Goal: Information Seeking & Learning: Learn about a topic

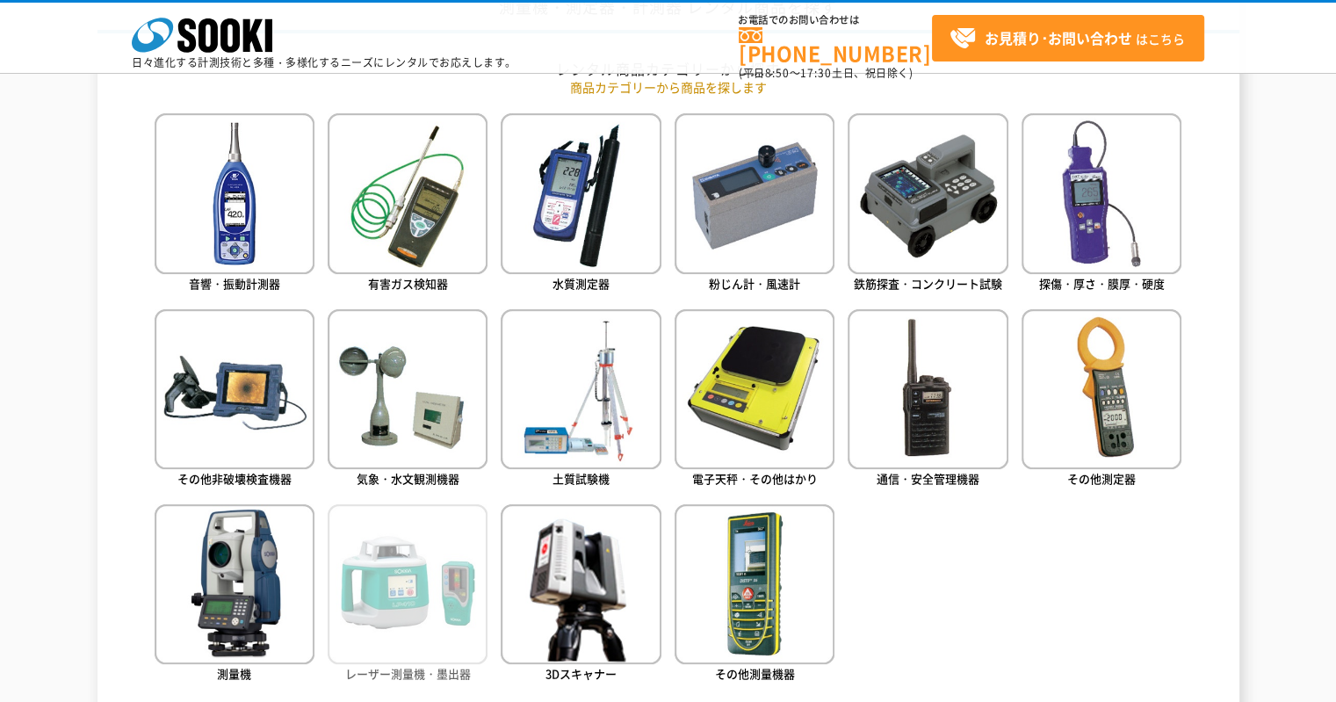
scroll to position [702, 0]
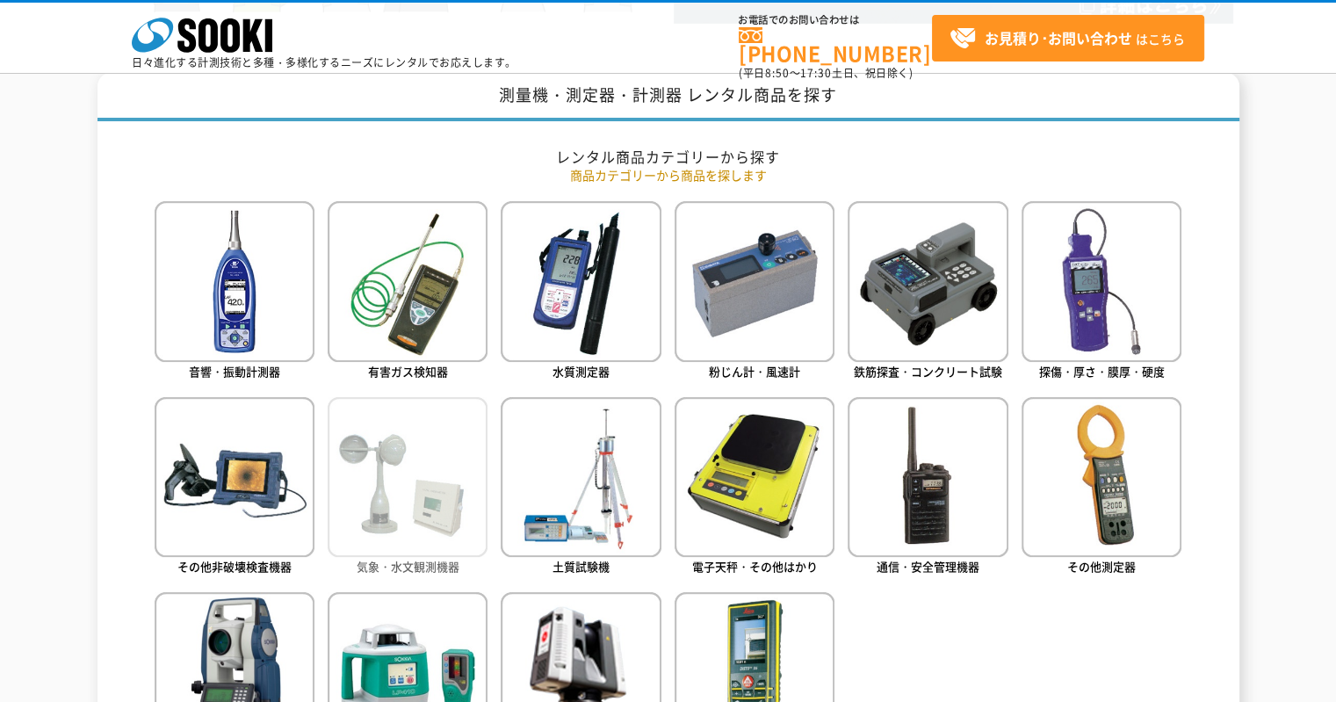
click at [362, 484] on img at bounding box center [408, 477] width 160 height 160
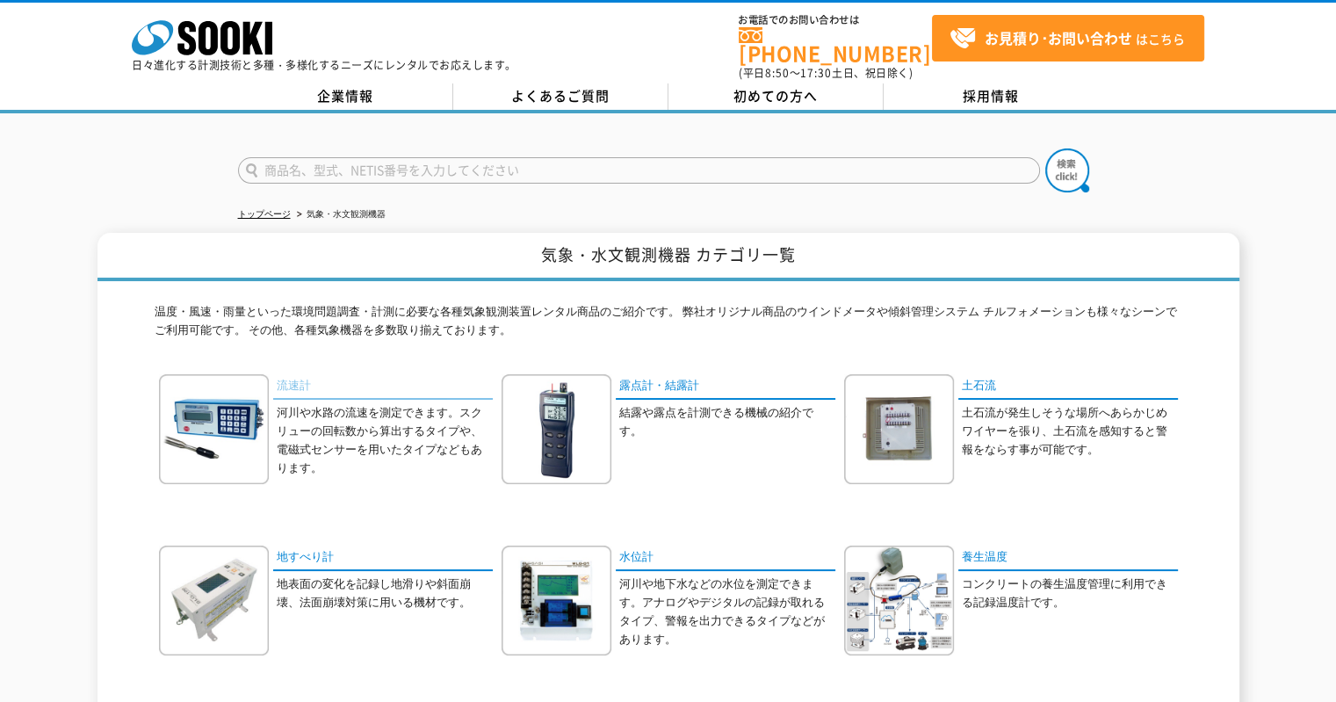
click at [284, 375] on link "流速計" at bounding box center [383, 386] width 220 height 25
click at [624, 375] on link "露点計・結露計" at bounding box center [726, 386] width 220 height 25
click at [994, 359] on div "温度・風速・雨量といった環境問題調査・計測に必要な各種気象観測装置レンタル商品のご紹介です。 弊社オリジナル商品のウインドメータや傾斜管理システム チルフォメ…" at bounding box center [668, 677] width 1027 height 792
click at [974, 374] on link "土石流" at bounding box center [1068, 386] width 220 height 25
click at [309, 545] on link "地すべり計" at bounding box center [383, 557] width 220 height 25
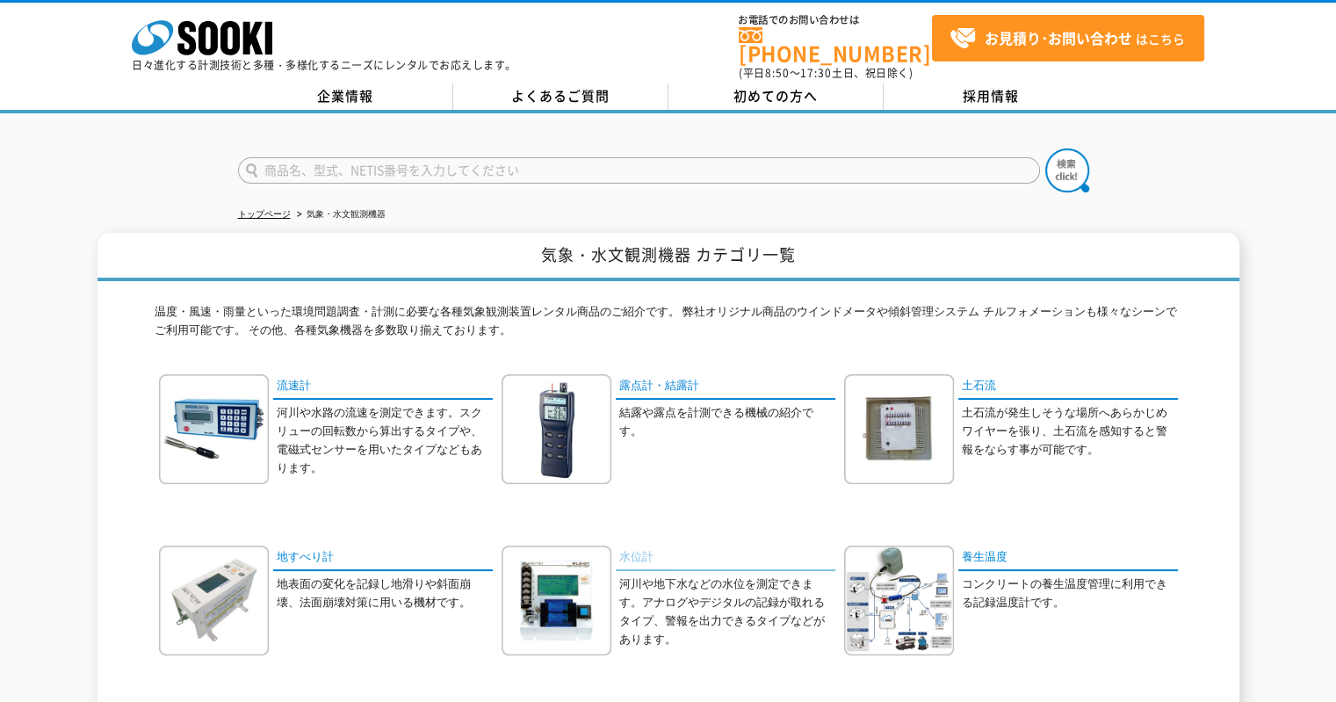
click at [629, 551] on link "水位計" at bounding box center [726, 557] width 220 height 25
click at [1077, 575] on p "コンクリートの養生温度管理に利用できる記録温度計です。" at bounding box center [1069, 593] width 216 height 37
drag, startPoint x: 1034, startPoint y: 535, endPoint x: 1023, endPoint y: 535, distance: 11.4
click at [1034, 545] on link "養生温度" at bounding box center [1068, 557] width 220 height 25
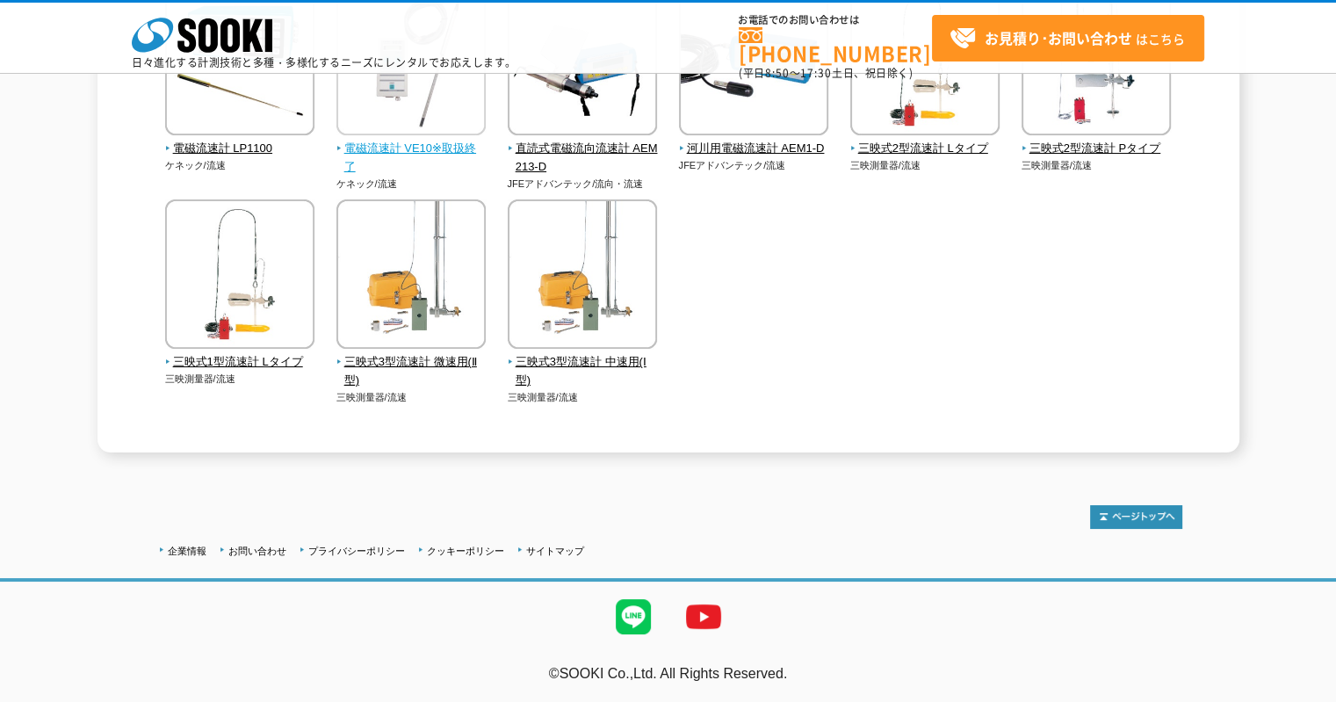
scroll to position [414, 0]
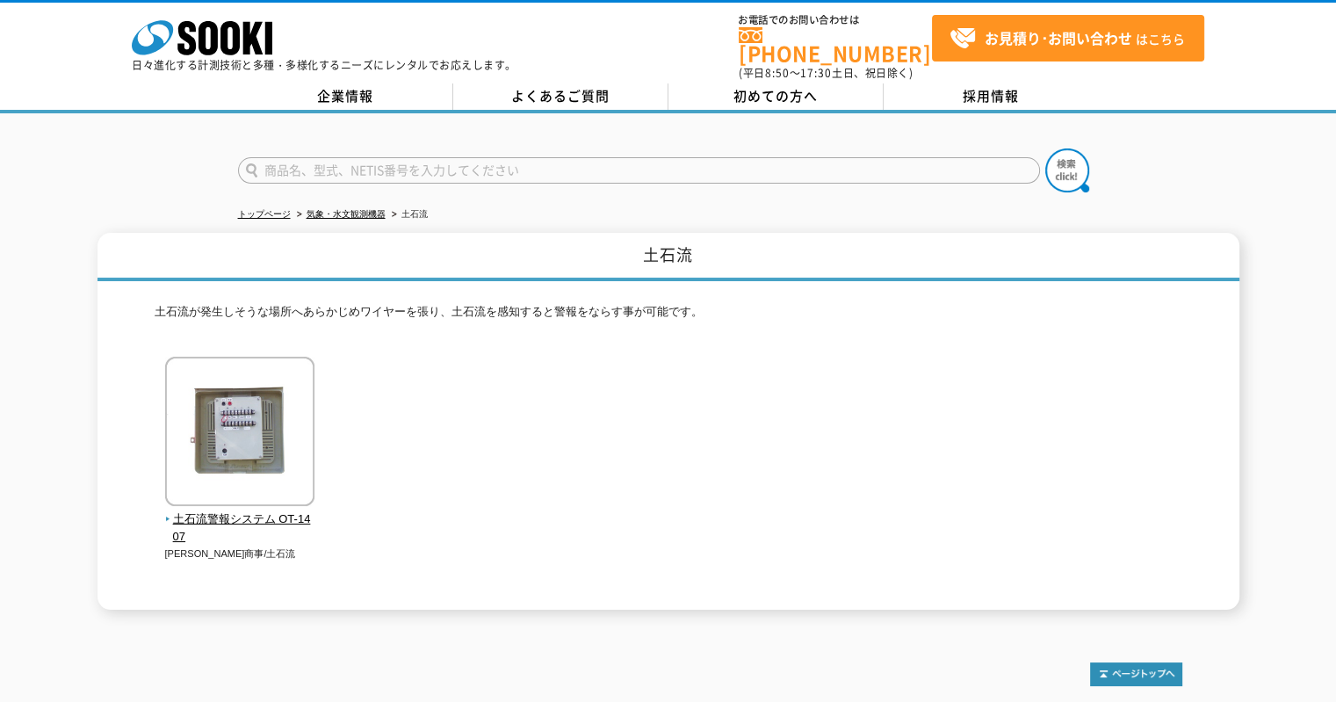
scroll to position [145, 0]
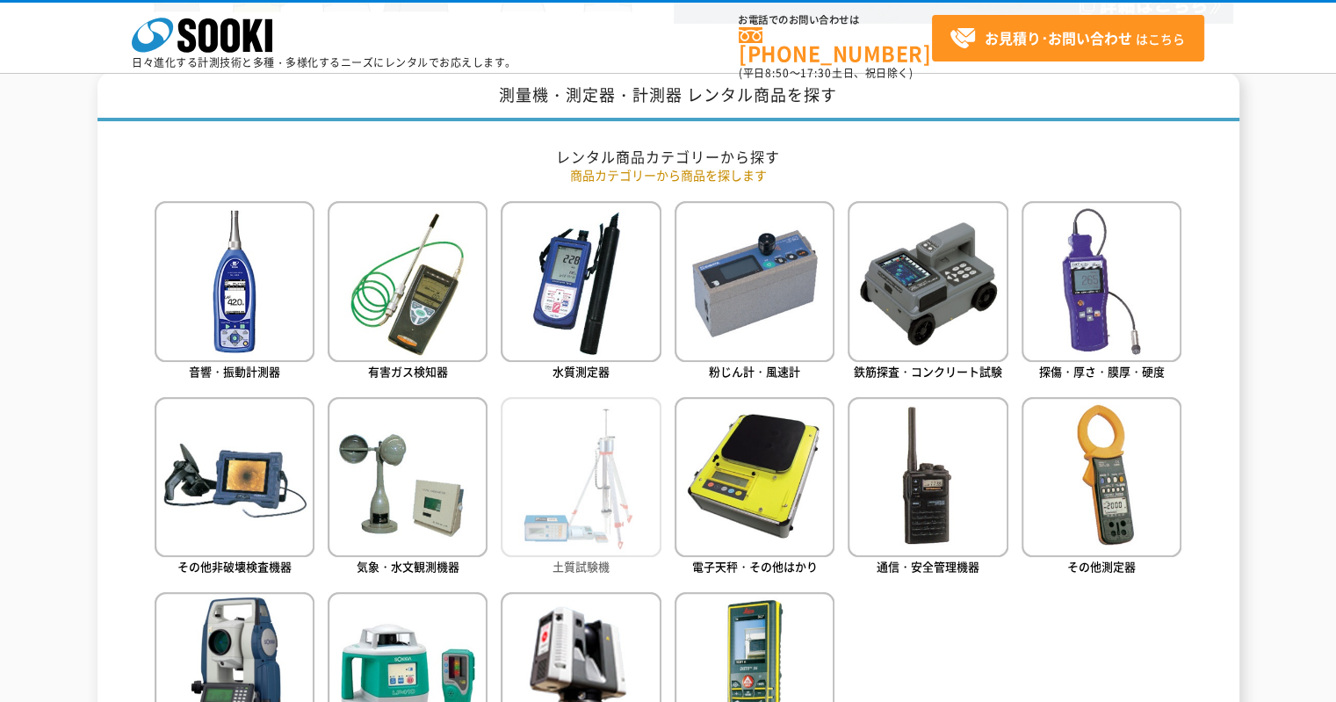
scroll to position [878, 0]
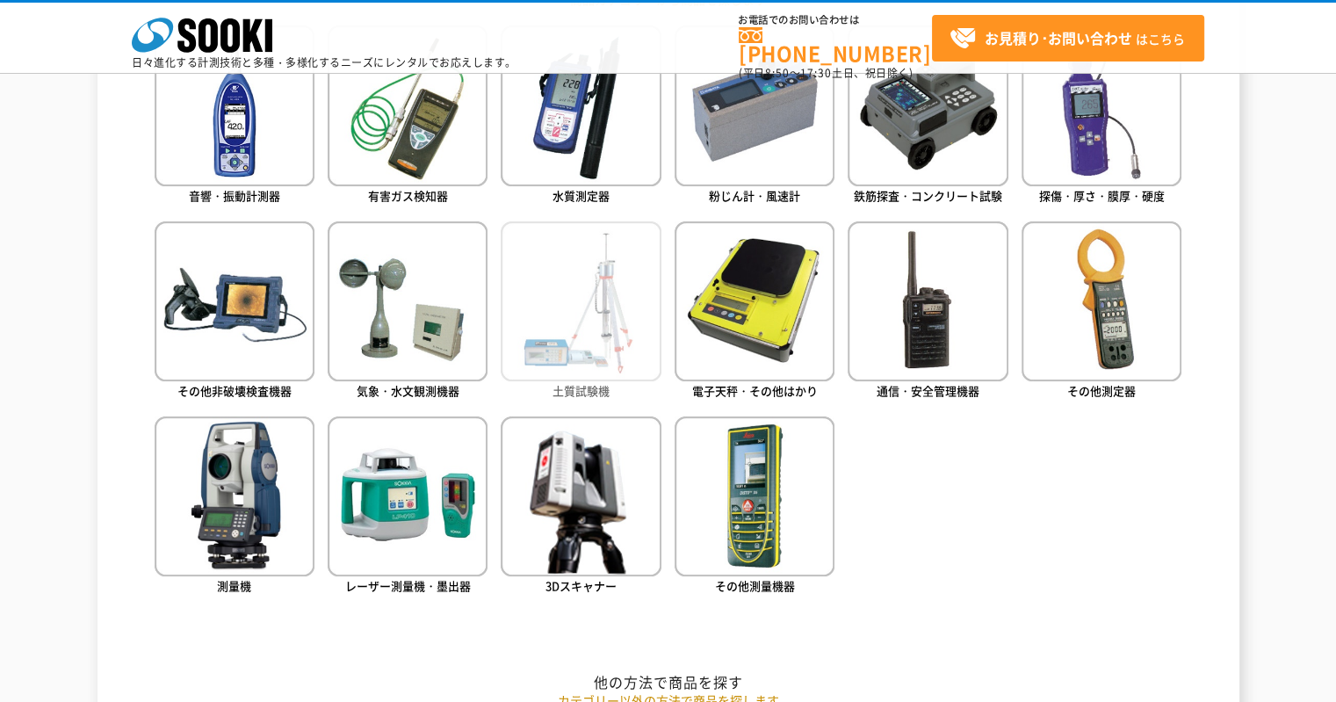
click at [579, 313] on img at bounding box center [581, 301] width 160 height 160
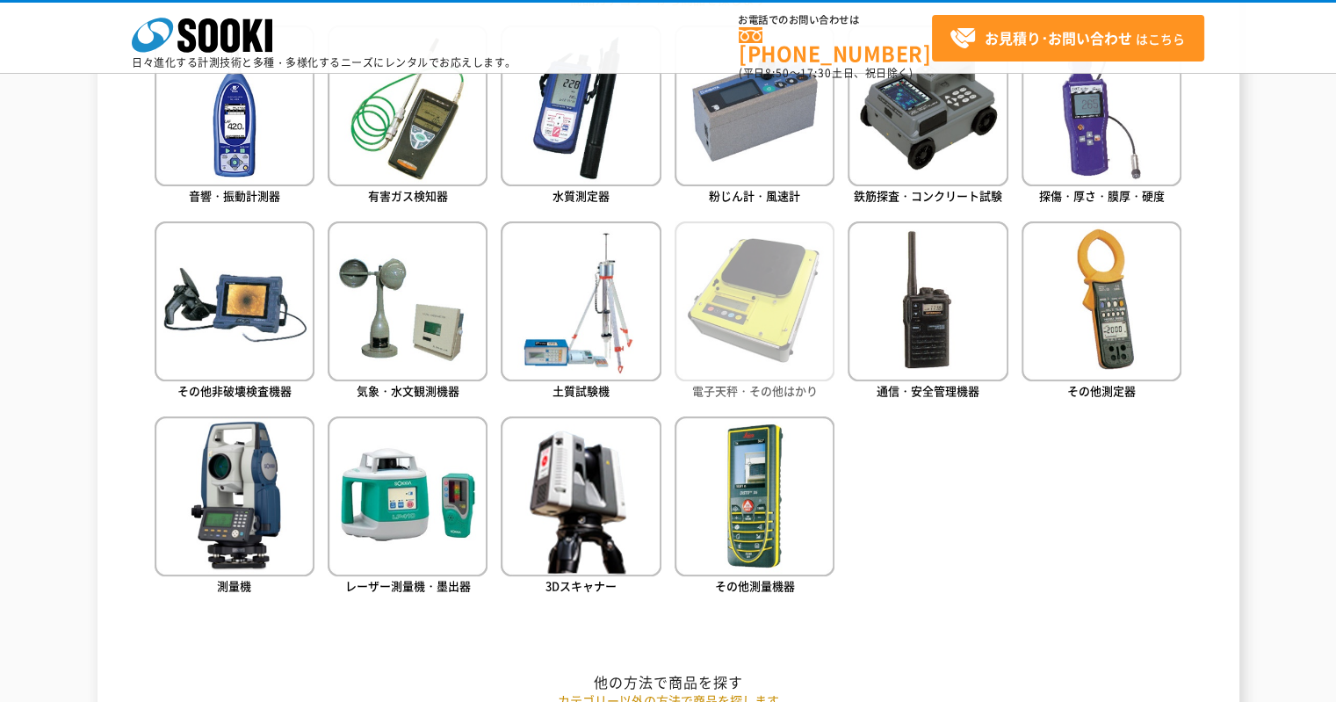
click at [723, 327] on img at bounding box center [754, 301] width 160 height 160
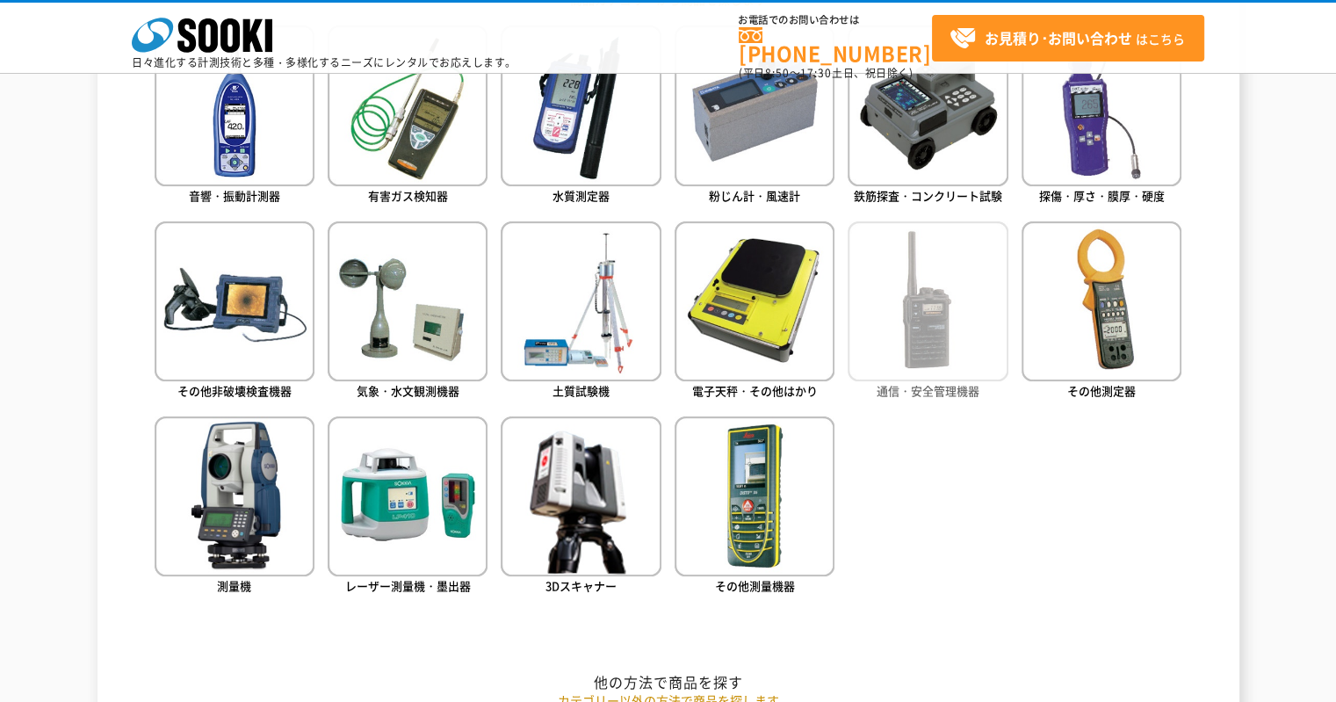
click at [919, 313] on img at bounding box center [927, 301] width 160 height 160
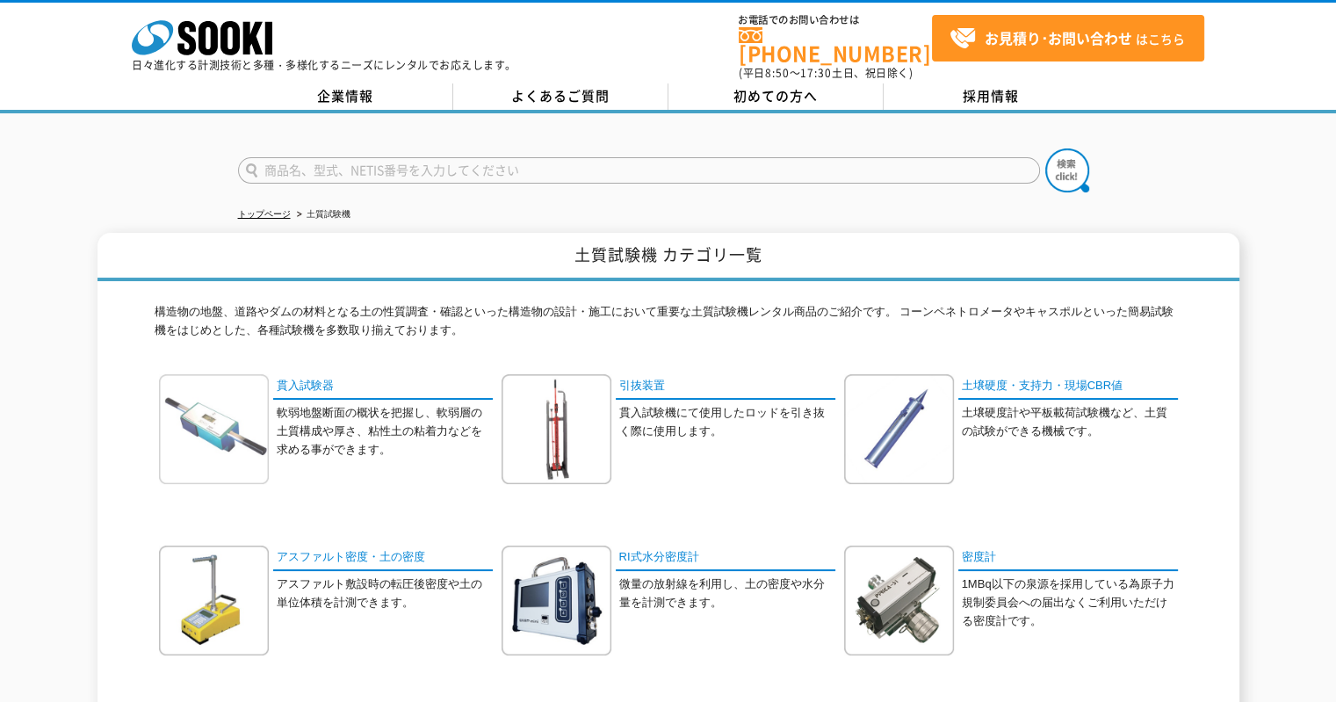
click at [222, 393] on img at bounding box center [214, 429] width 110 height 110
click at [652, 380] on link "引抜装置" at bounding box center [726, 386] width 220 height 25
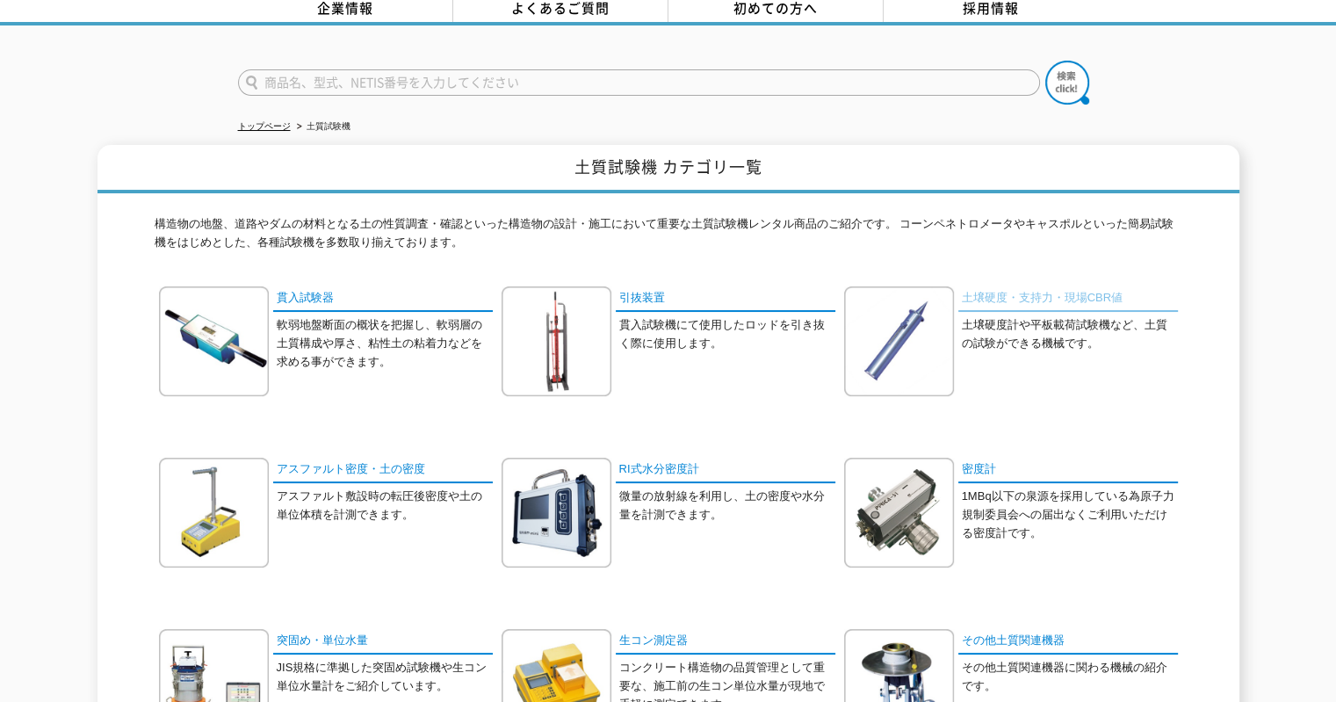
click at [1029, 286] on link "土壌硬度・支持力・現場CBR値" at bounding box center [1068, 298] width 220 height 25
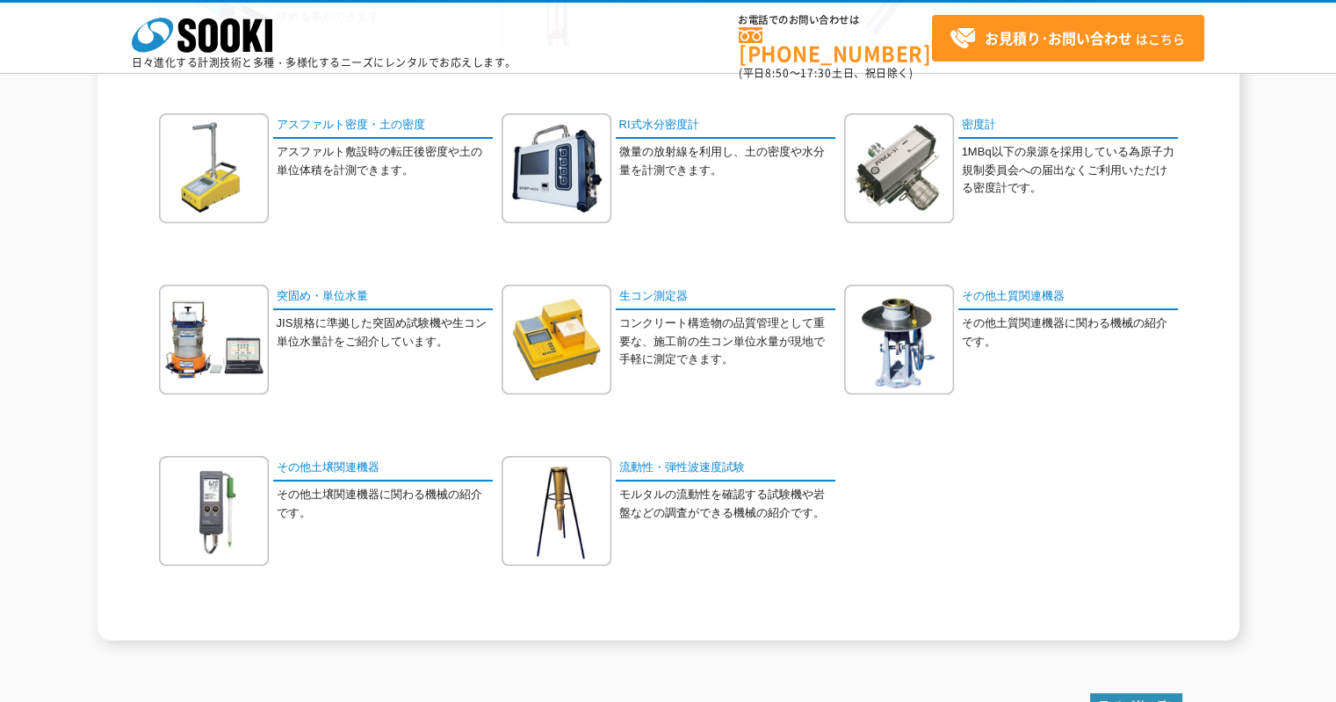
scroll to position [439, 0]
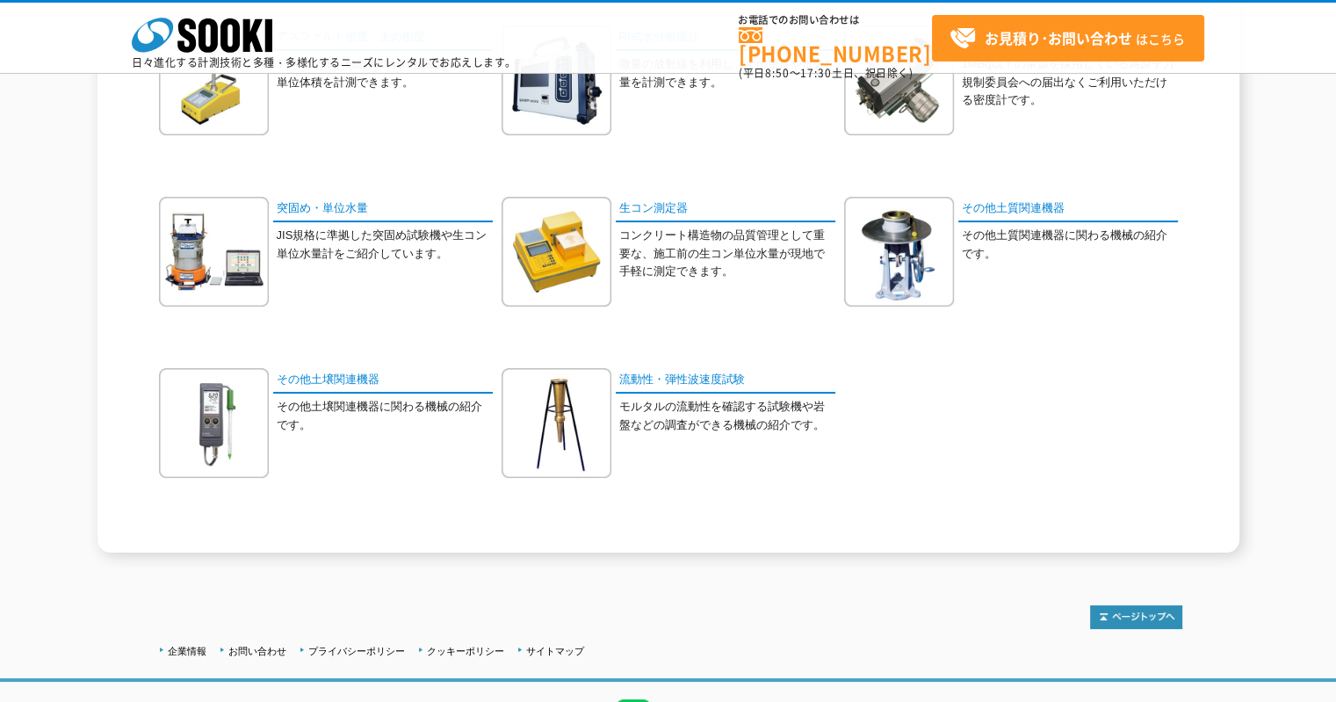
drag, startPoint x: 289, startPoint y: 393, endPoint x: 290, endPoint y: 383, distance: 9.7
click at [289, 393] on div "その他土壌関連機器 その他土壌関連機器に関わる機械の紹介です。" at bounding box center [326, 436] width 334 height 136
click at [291, 378] on link "その他土壌関連機器" at bounding box center [383, 380] width 220 height 25
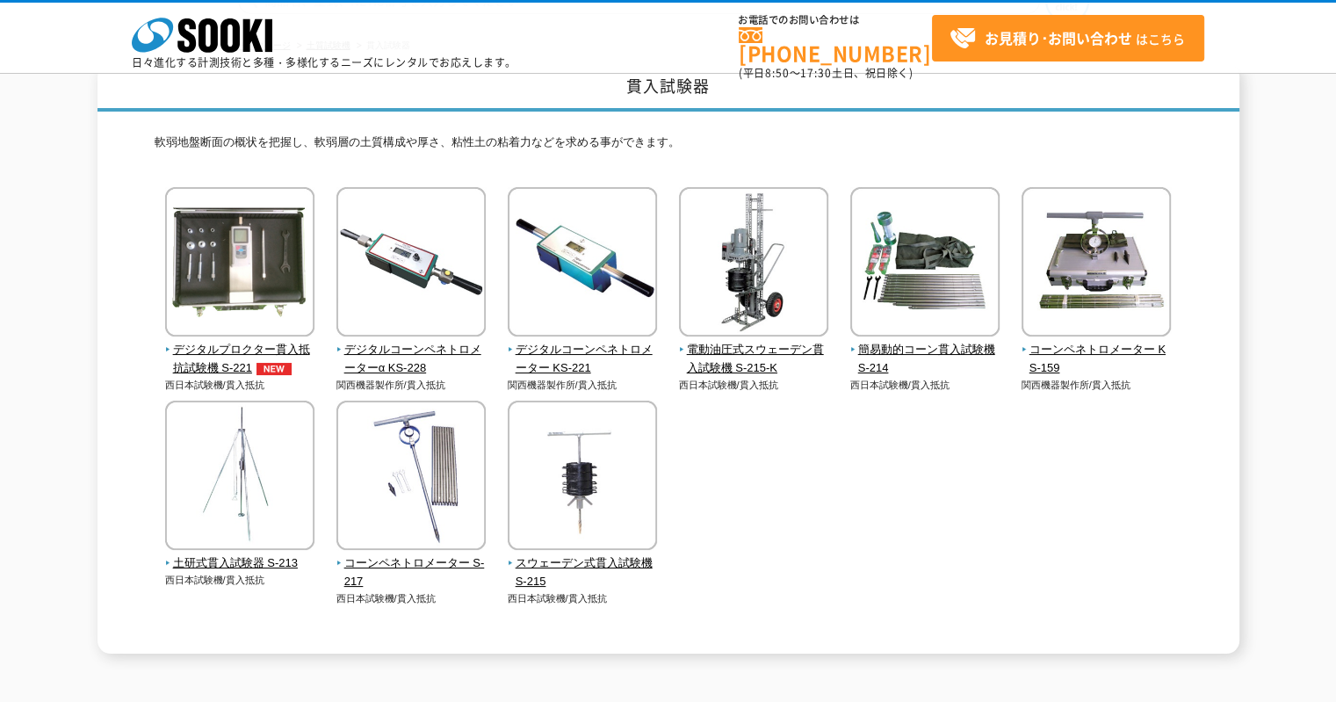
scroll to position [288, 0]
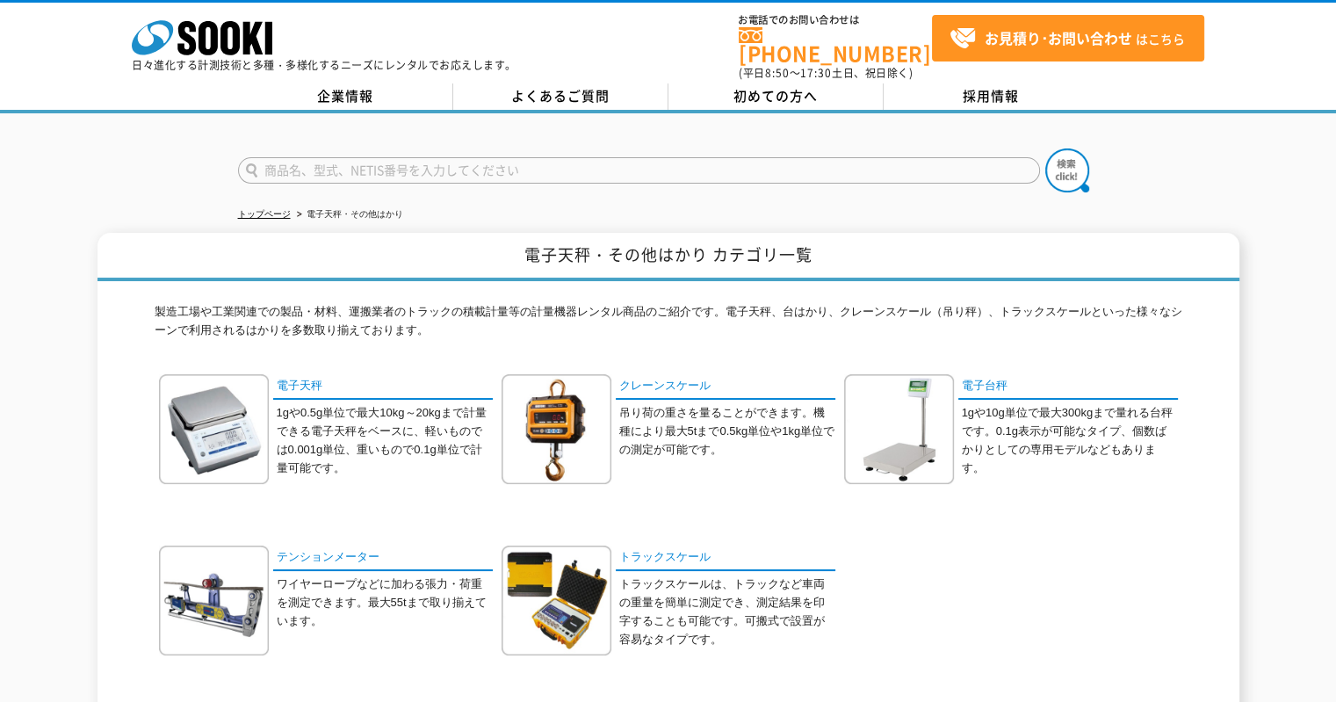
click at [324, 359] on div "製造工場や工業関連での製品・材料、運搬業者のトラックの積載計量等の計量機器レンタル商品のご紹介です。電子天秤、台はかり、クレーンスケール（吊り秤）、トラックス…" at bounding box center [668, 506] width 1027 height 450
click at [335, 375] on link "電子天秤" at bounding box center [383, 386] width 220 height 25
click at [660, 378] on link "クレーンスケール" at bounding box center [726, 386] width 220 height 25
click at [1012, 374] on link "電子台秤" at bounding box center [1068, 386] width 220 height 25
click at [661, 547] on link "トラックスケール" at bounding box center [726, 557] width 220 height 25
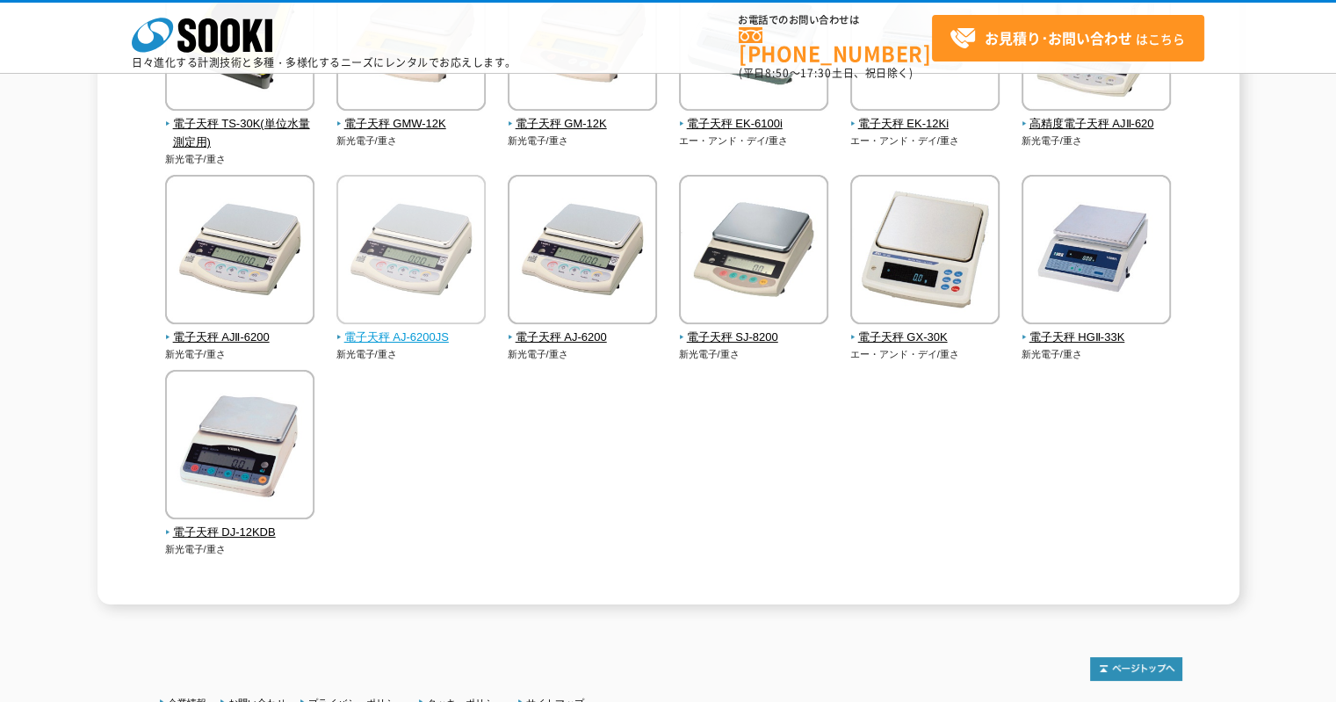
scroll to position [615, 0]
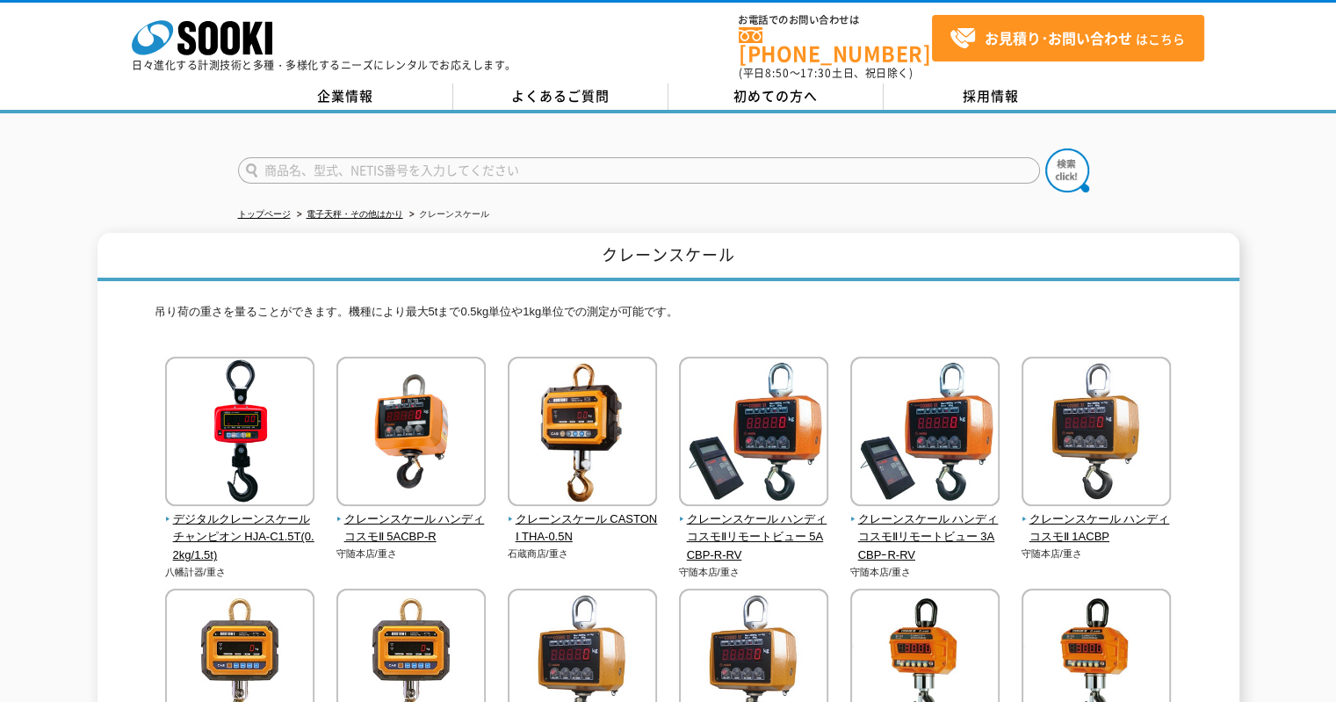
scroll to position [439, 0]
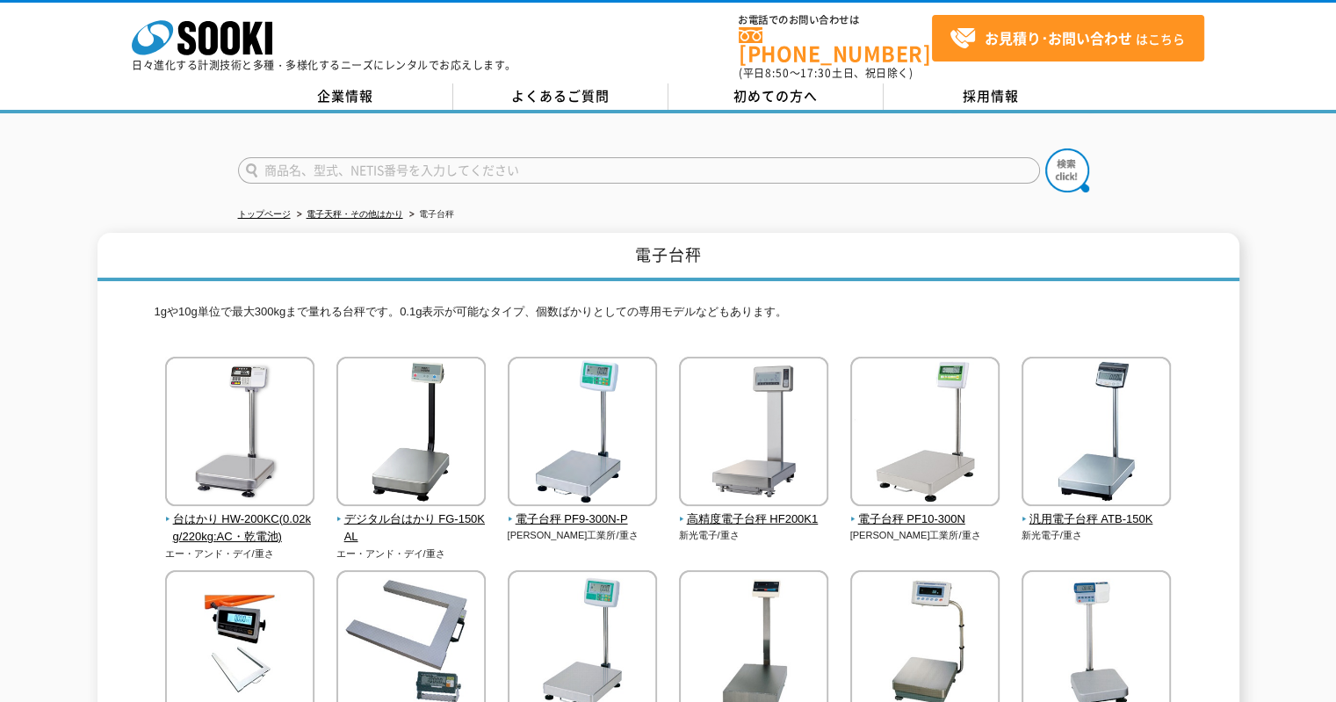
scroll to position [351, 0]
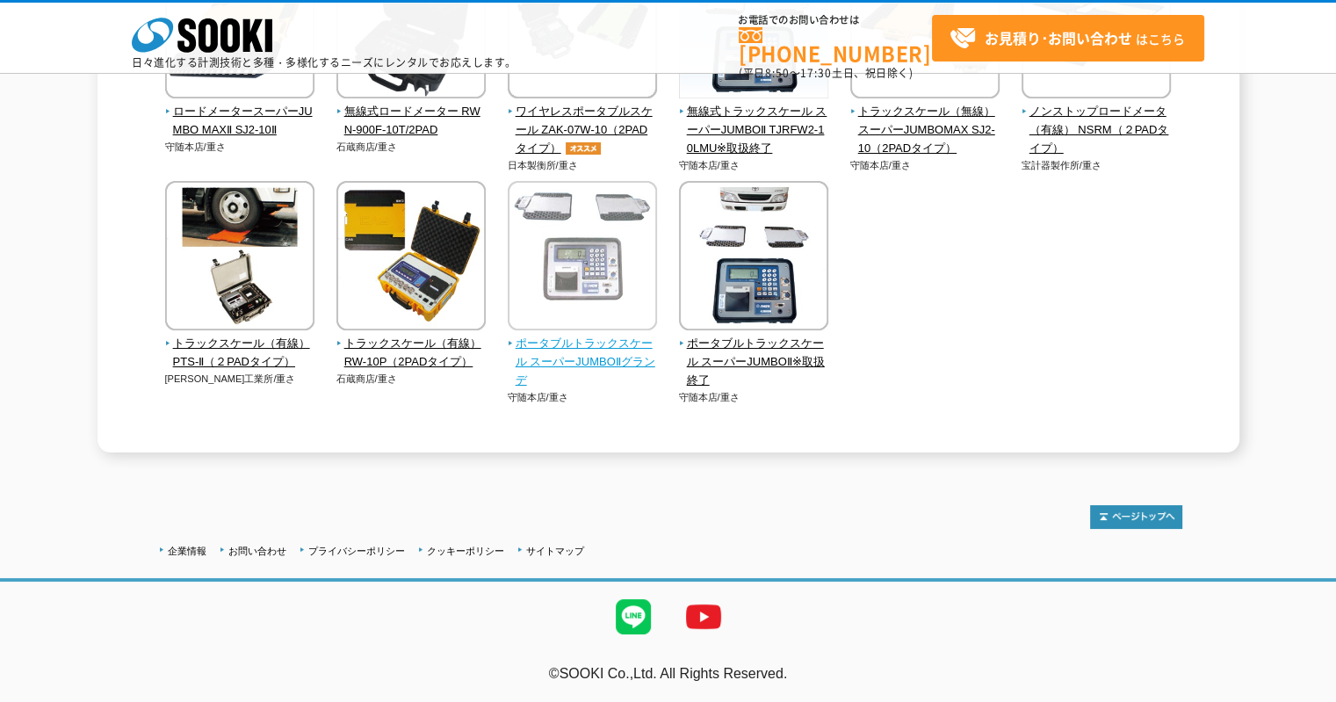
scroll to position [238, 0]
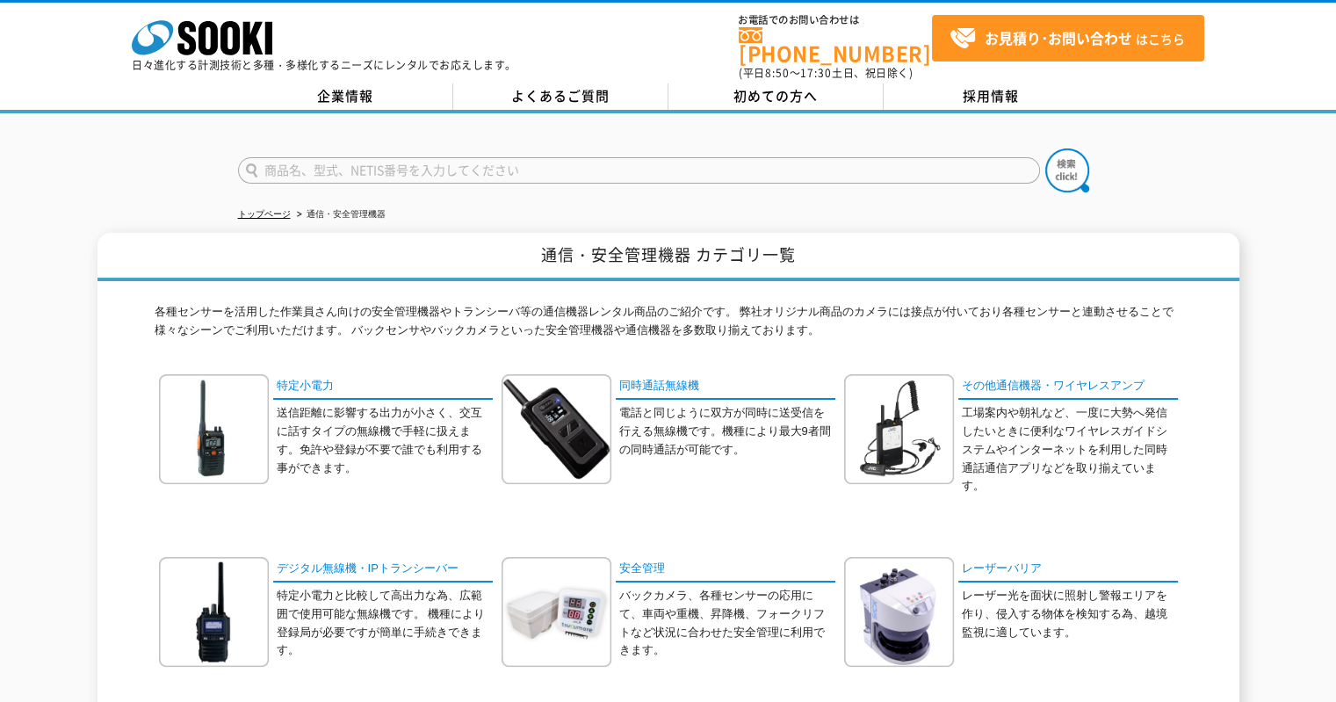
scroll to position [88, 0]
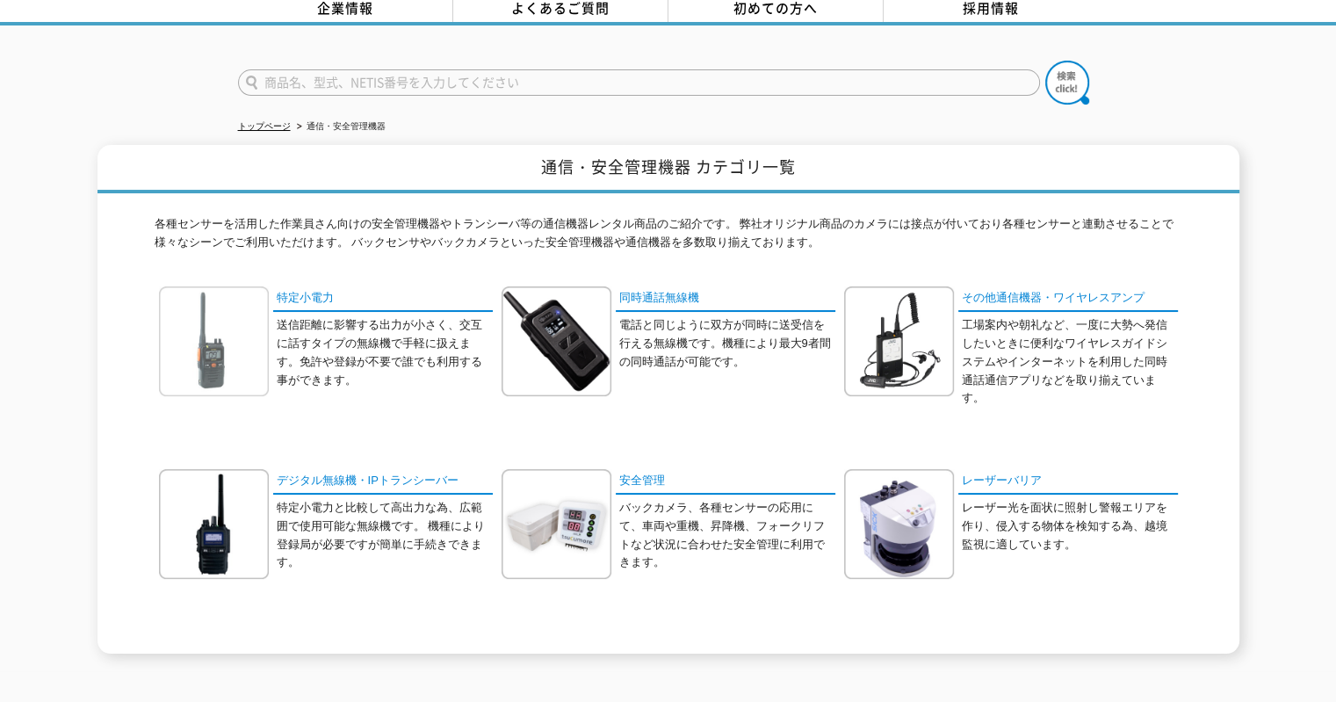
click at [272, 289] on div at bounding box center [218, 341] width 118 height 110
click at [659, 289] on link "同時通話無線機" at bounding box center [726, 298] width 220 height 25
click at [1098, 323] on p "工場案内や朝礼など、一度に大勢へ発信したいときに便利なワイヤレスガイドシステムやインターネットを利用した同時通話通信アプリなどを取り揃えています。" at bounding box center [1069, 361] width 216 height 91
click at [1088, 316] on p "工場案内や朝礼など、一度に大勢へ発信したいときに便利なワイヤレスガイドシステムやインターネットを利用した同時通話通信アプリなどを取り揃えています。" at bounding box center [1069, 361] width 216 height 91
click at [1077, 291] on link "その他通信機器・ワイヤレスアンプ" at bounding box center [1068, 298] width 220 height 25
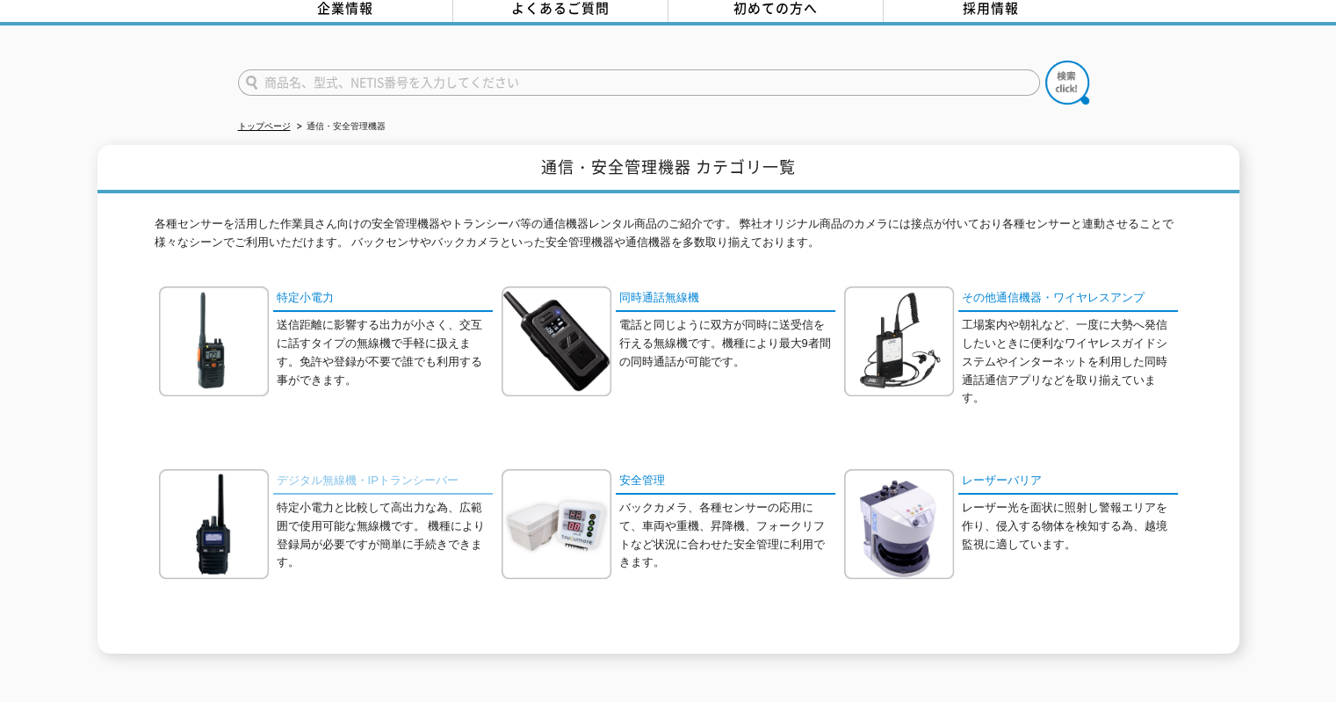
click at [295, 469] on link "デジタル無線機・IPトランシーバー" at bounding box center [383, 481] width 220 height 25
click at [702, 476] on link "安全管理" at bounding box center [726, 481] width 220 height 25
click at [983, 480] on link "レーザーバリア" at bounding box center [1068, 481] width 220 height 25
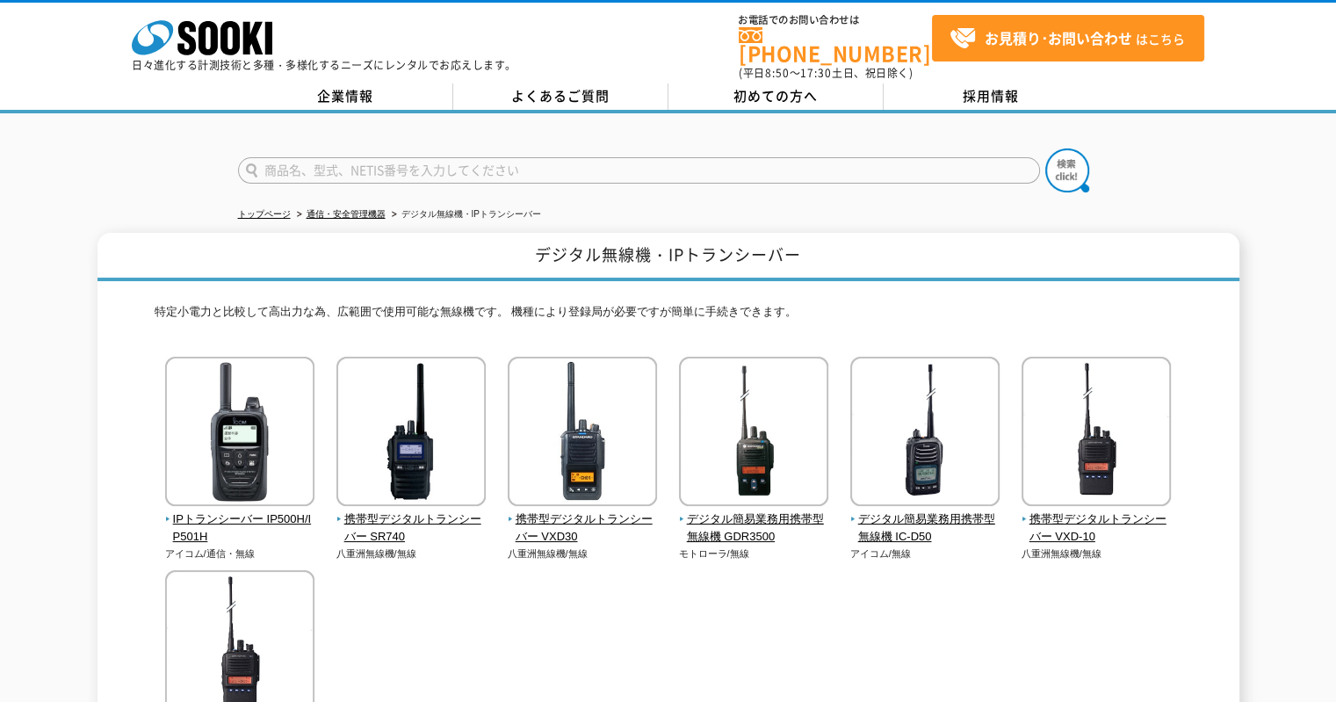
scroll to position [263, 0]
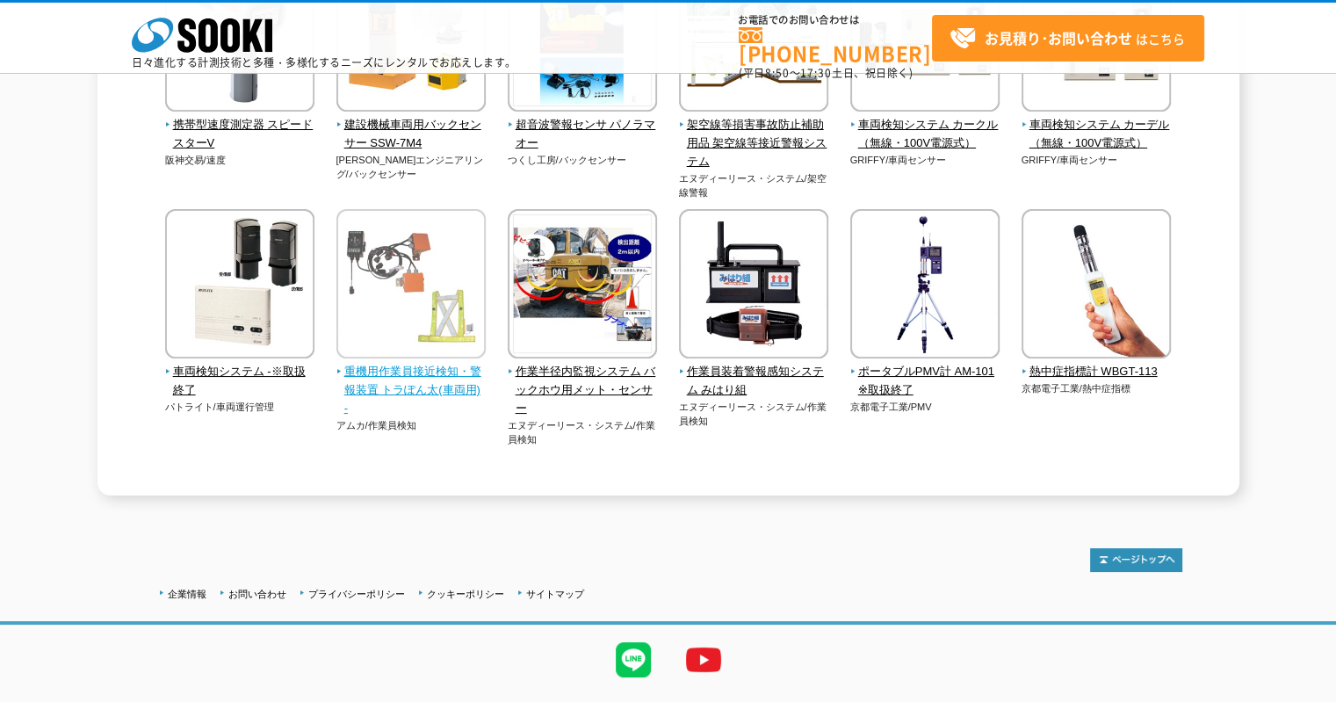
scroll to position [3642, 0]
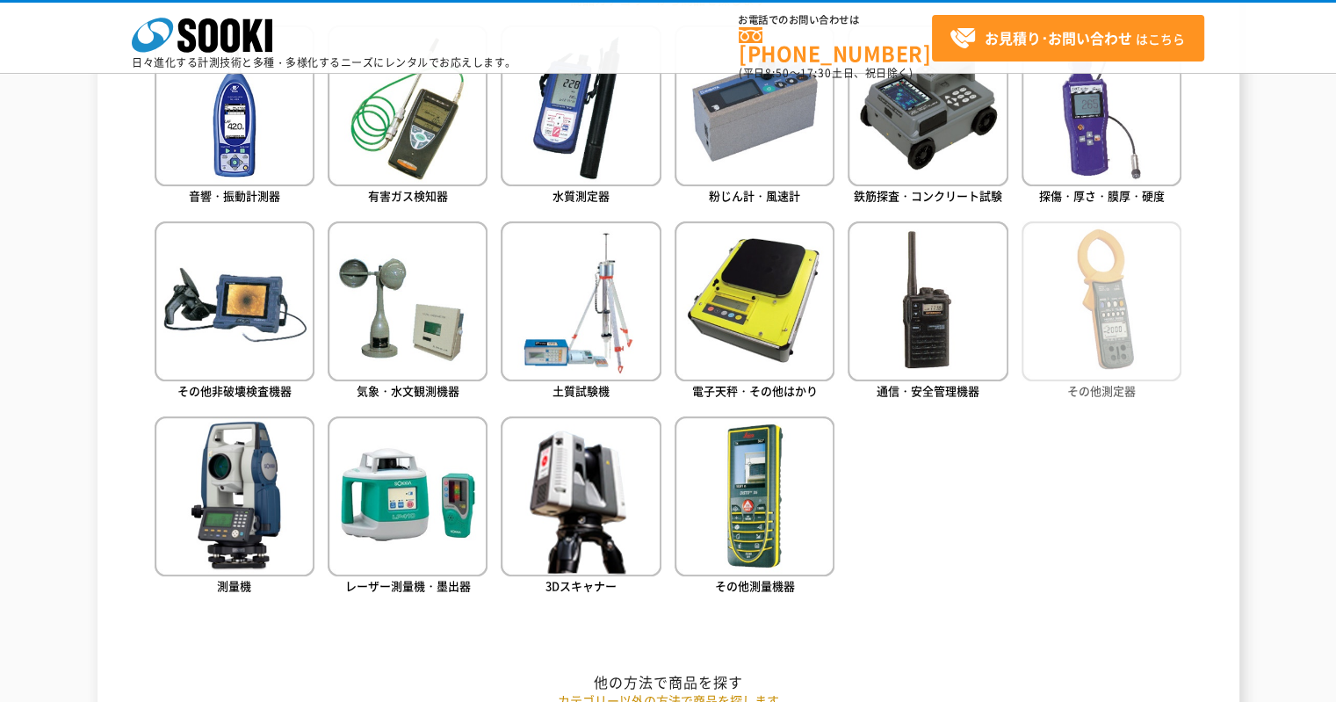
click at [1094, 335] on img at bounding box center [1101, 301] width 160 height 160
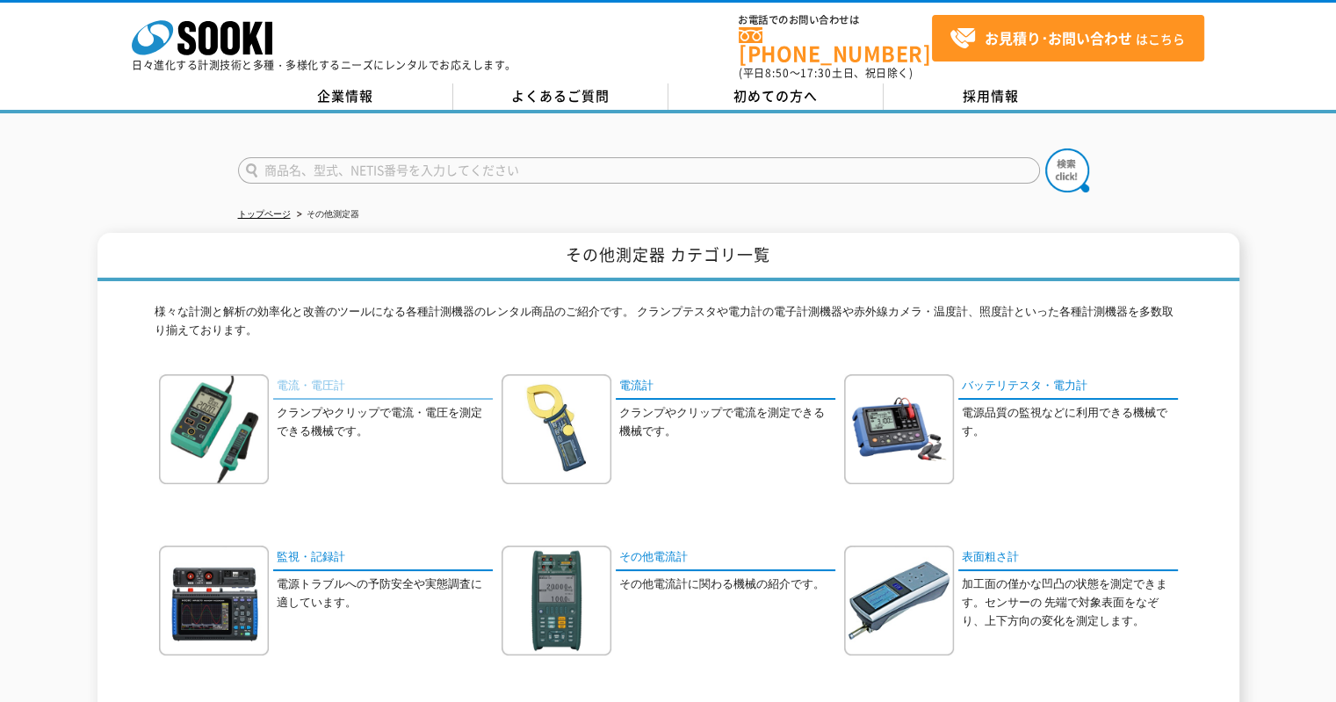
click at [279, 378] on link "電流・電圧計" at bounding box center [383, 386] width 220 height 25
click at [630, 379] on link "電流計" at bounding box center [726, 386] width 220 height 25
click at [1021, 385] on link "バッテリテスタ・電力計" at bounding box center [1068, 386] width 220 height 25
click at [318, 546] on link "監視・記録計" at bounding box center [383, 557] width 220 height 25
click at [631, 545] on link "その他電流計" at bounding box center [726, 557] width 220 height 25
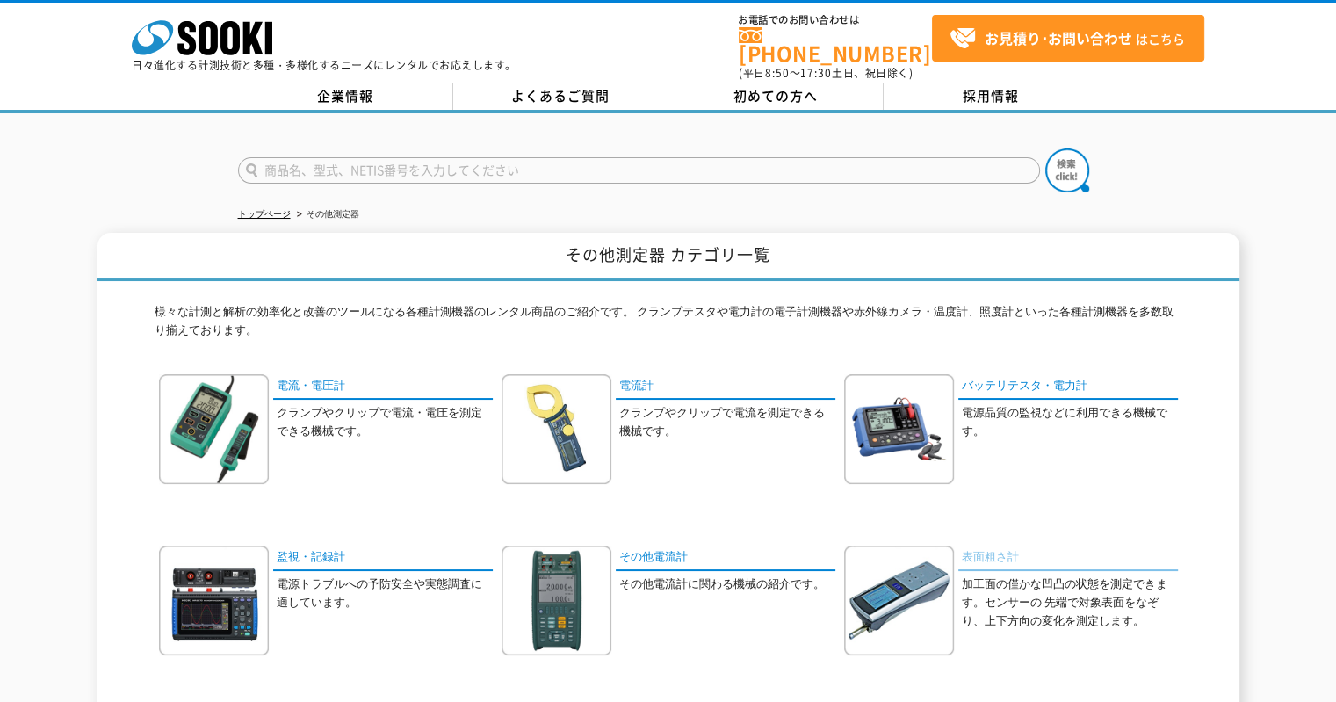
click at [1019, 549] on link "表面粗さ計" at bounding box center [1068, 557] width 220 height 25
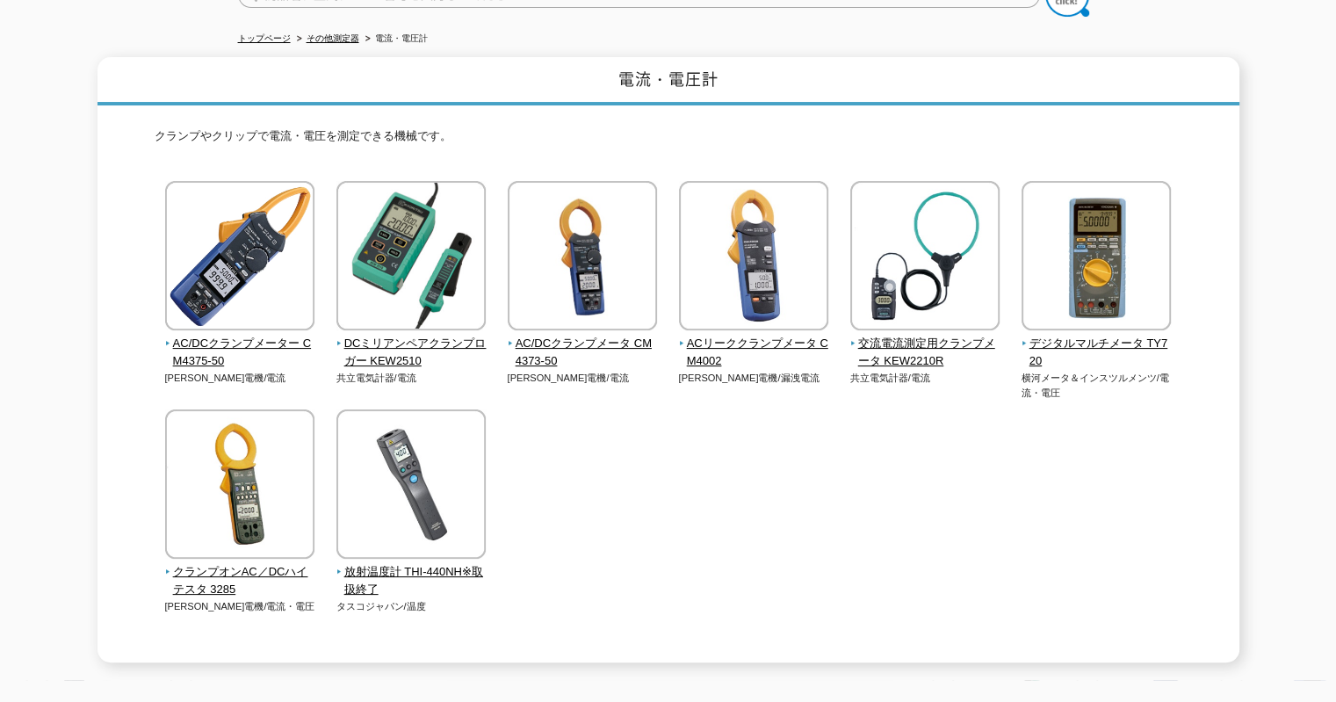
scroll to position [304, 0]
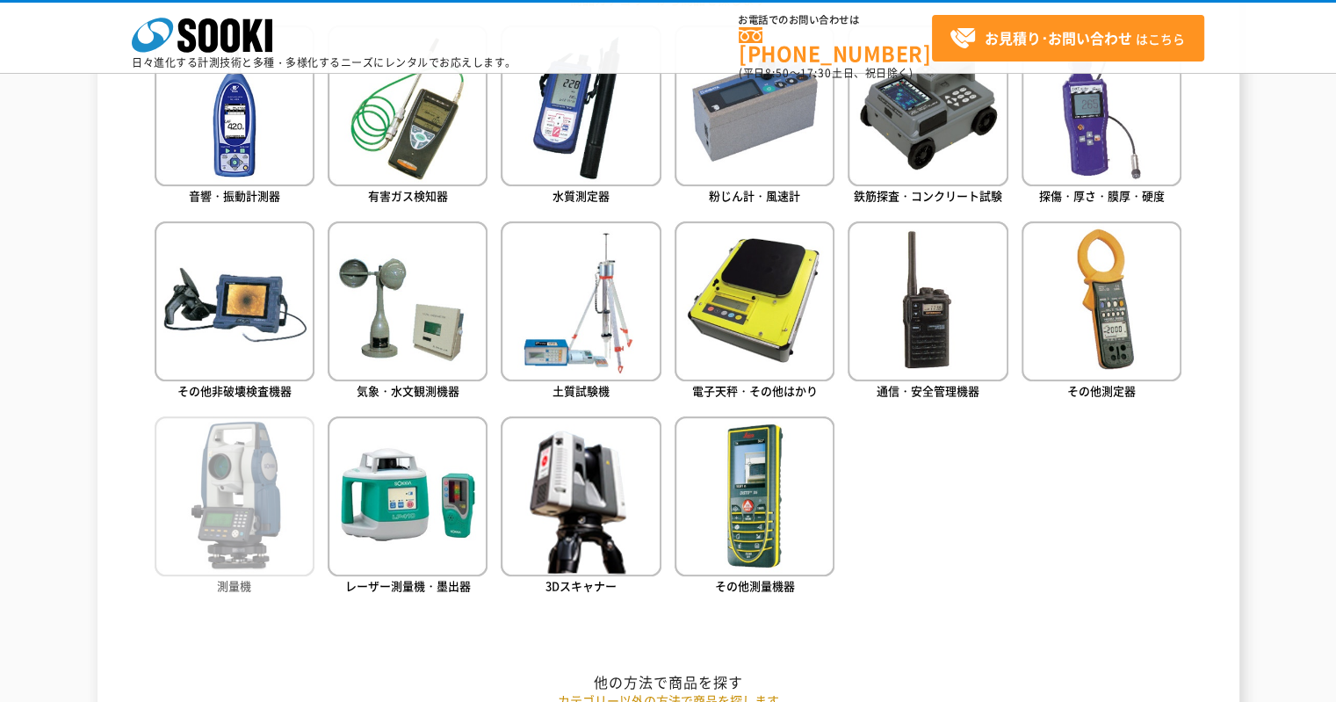
click at [253, 503] on img at bounding box center [235, 496] width 160 height 160
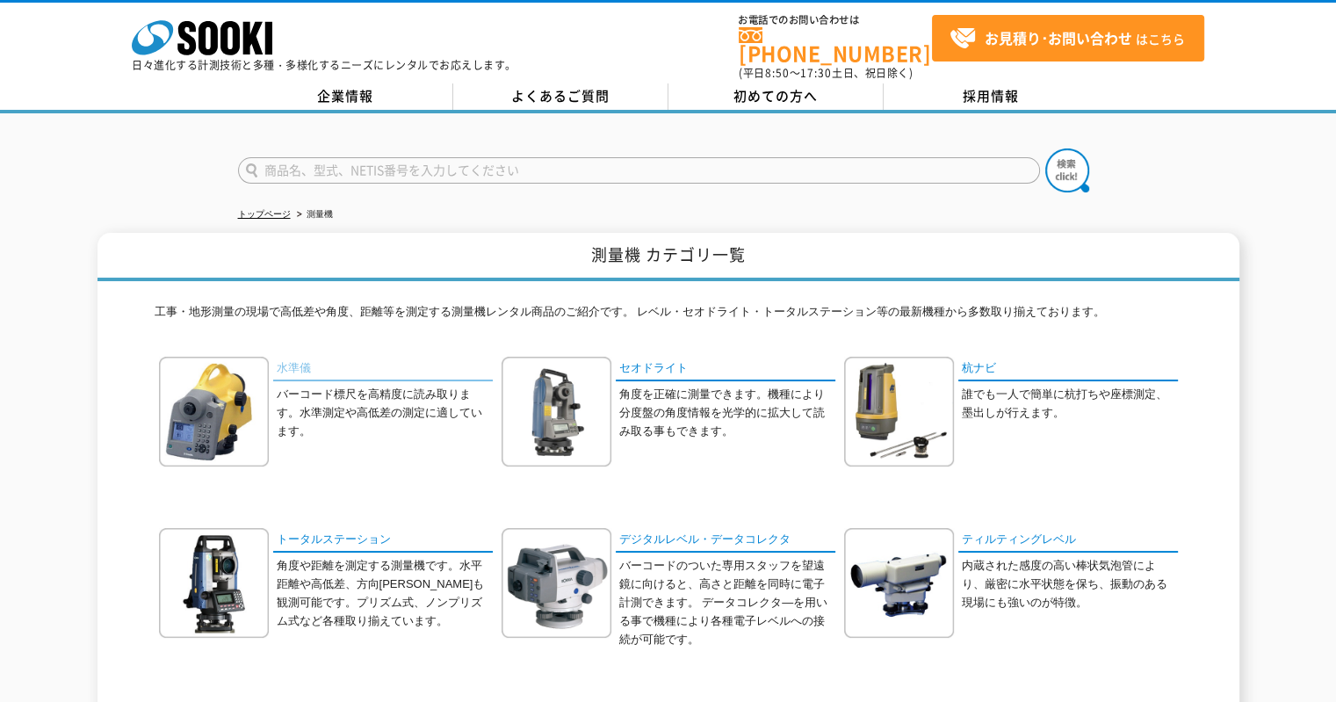
click at [309, 357] on link "水準儀" at bounding box center [383, 369] width 220 height 25
click at [653, 358] on link "セオドライト" at bounding box center [726, 369] width 220 height 25
click at [533, 357] on img at bounding box center [556, 412] width 110 height 110
click at [973, 417] on div "杭ナビ 誰でも一人で簡単に杭打ちや座標測定、墨出しが行えます。" at bounding box center [1011, 425] width 334 height 136
click at [927, 407] on img at bounding box center [899, 412] width 110 height 110
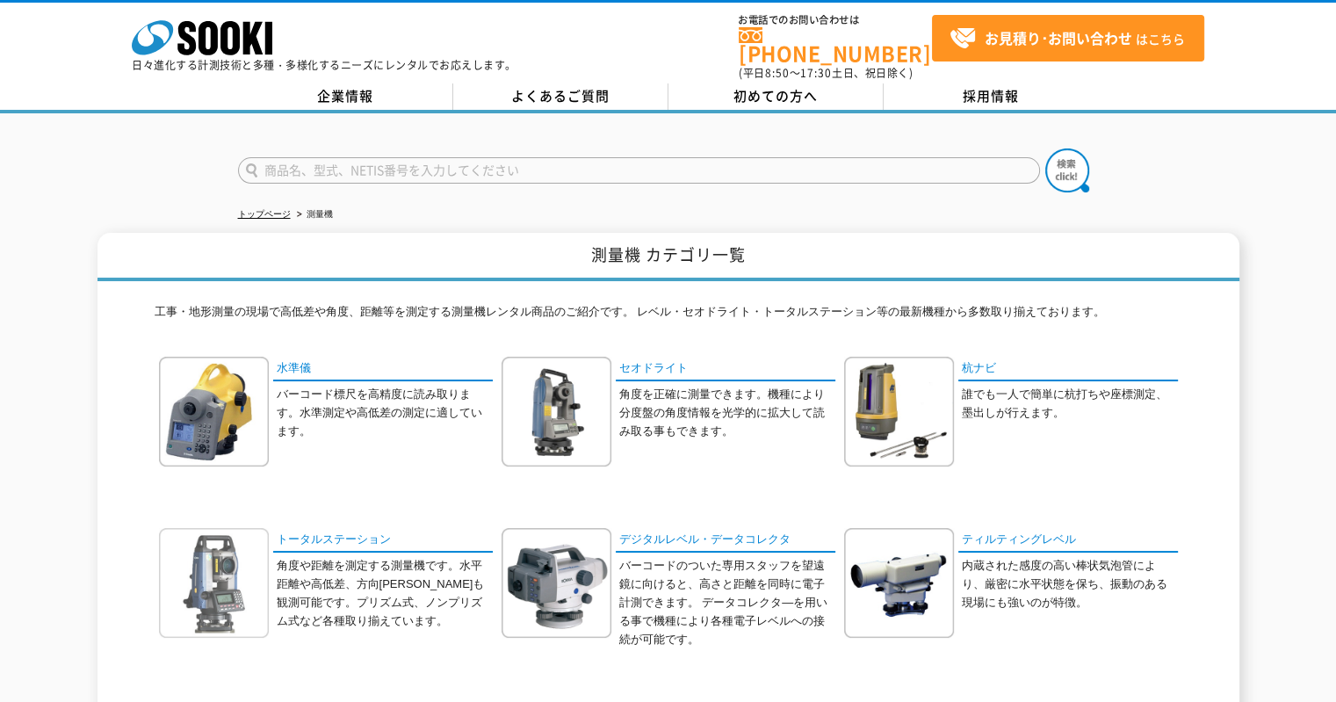
click at [221, 565] on img at bounding box center [214, 583] width 110 height 110
click at [624, 528] on link "デジタルレベル・データコレクタ" at bounding box center [726, 540] width 220 height 25
click at [918, 537] on img at bounding box center [899, 583] width 110 height 110
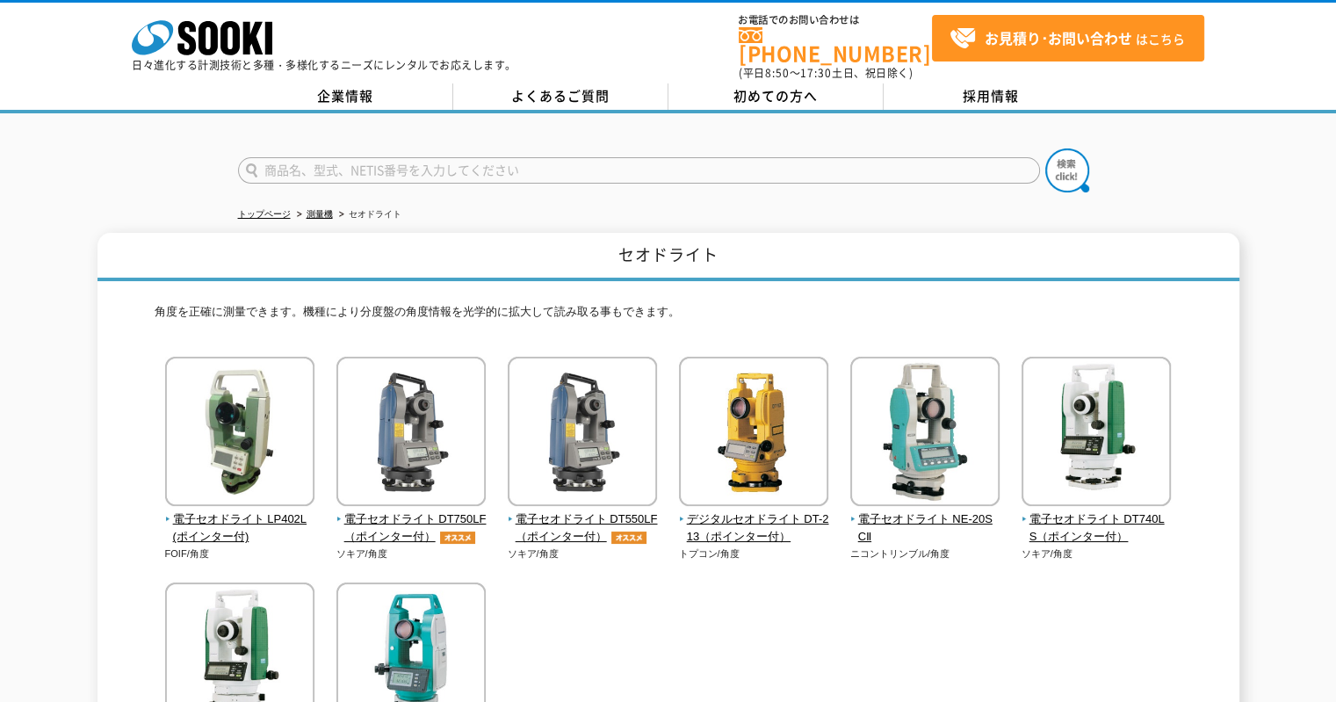
scroll to position [301, 0]
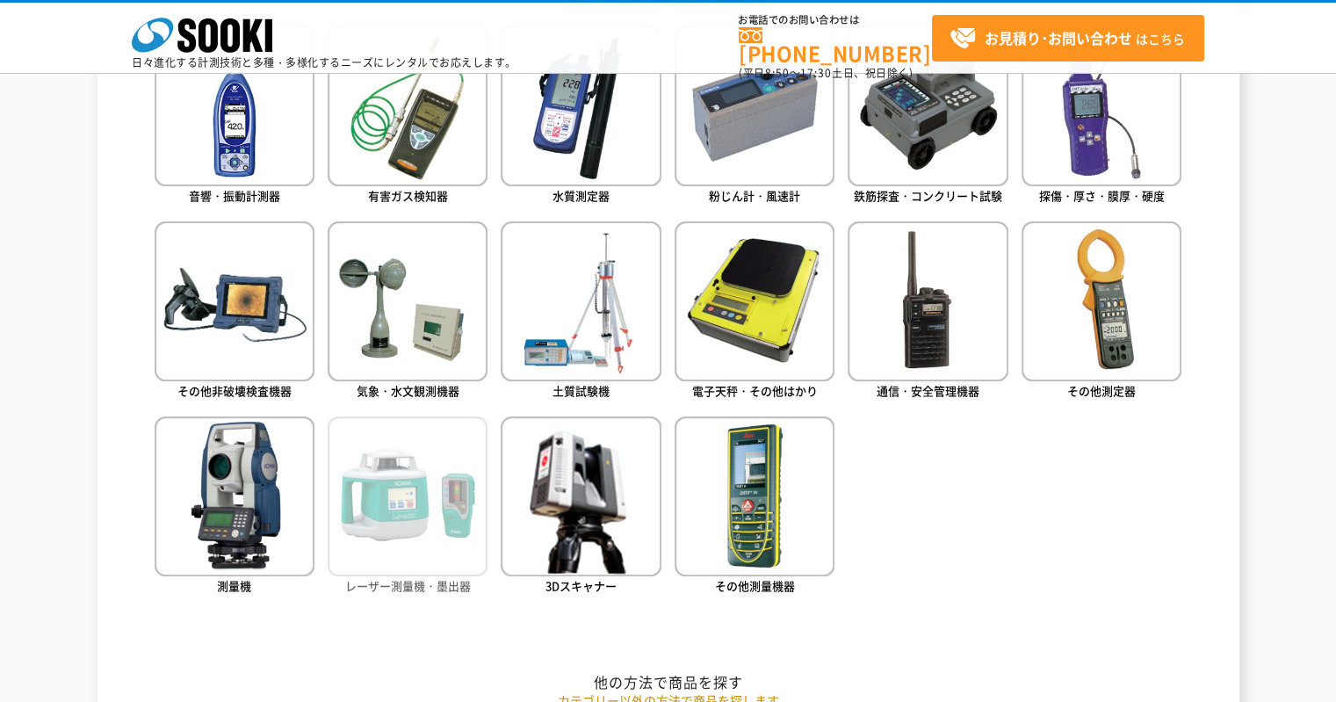
click at [411, 515] on img at bounding box center [408, 496] width 160 height 160
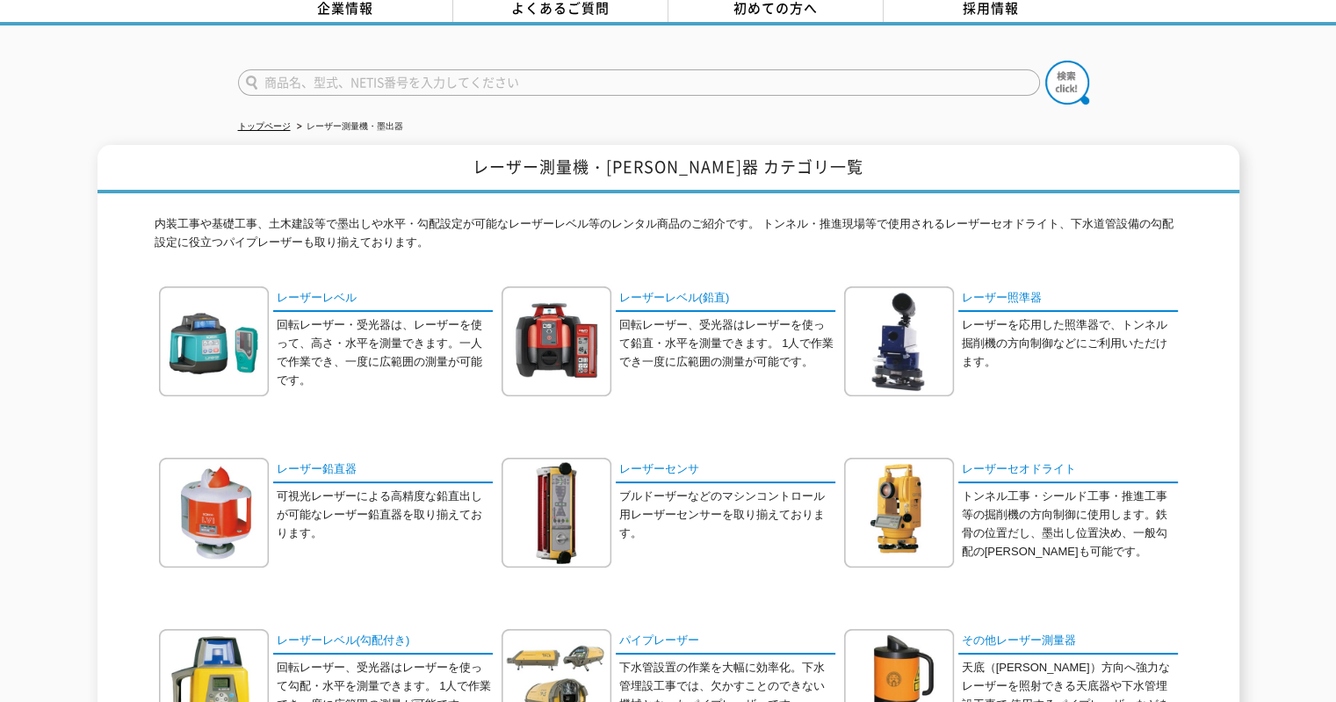
scroll to position [263, 0]
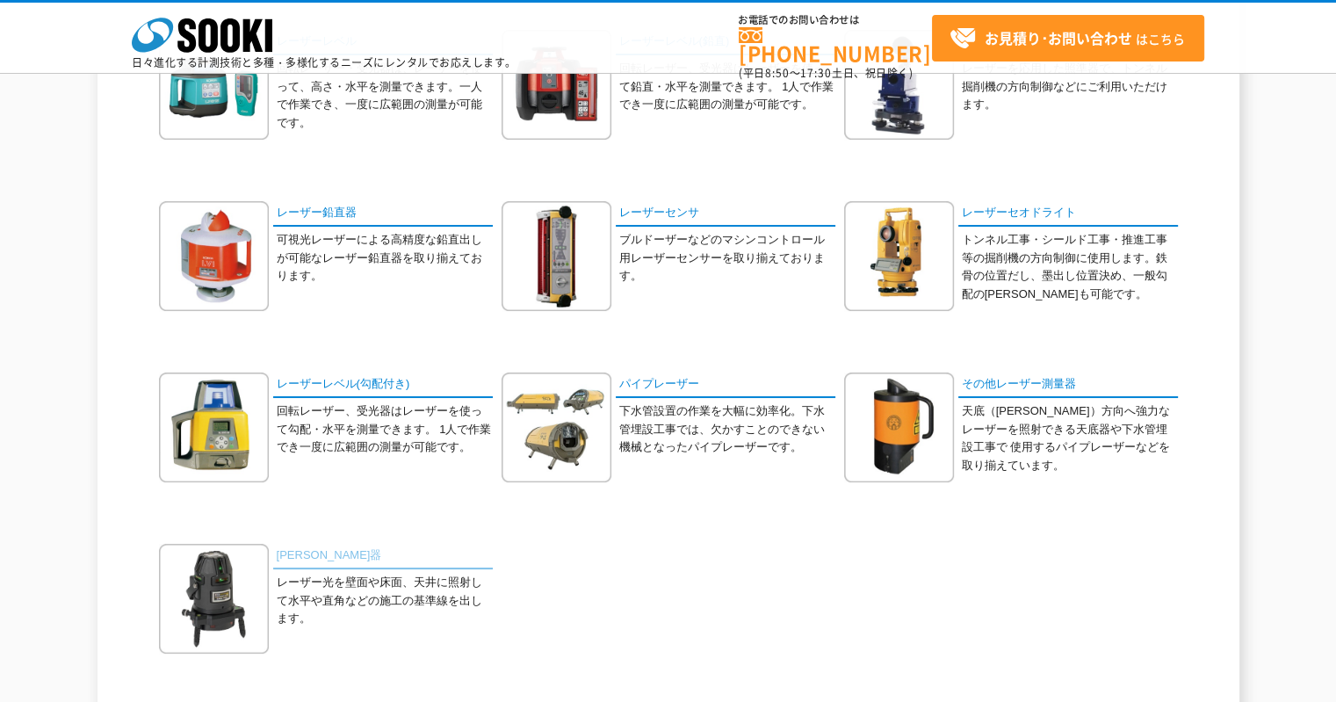
click at [318, 563] on link "墨出器" at bounding box center [383, 556] width 220 height 25
click at [959, 396] on div at bounding box center [903, 427] width 118 height 110
click at [661, 362] on div "レーザーレベル 回転レーザー・受光器は、レーザーを使って、高さ・水平を測量できます。一人で作業でき、一度に広範囲の測量が可能です。" at bounding box center [668, 372] width 1027 height 685
click at [642, 385] on link "パイプレーザー" at bounding box center [726, 384] width 220 height 25
click at [329, 393] on link "レーザーレベル(勾配付き)" at bounding box center [383, 384] width 220 height 25
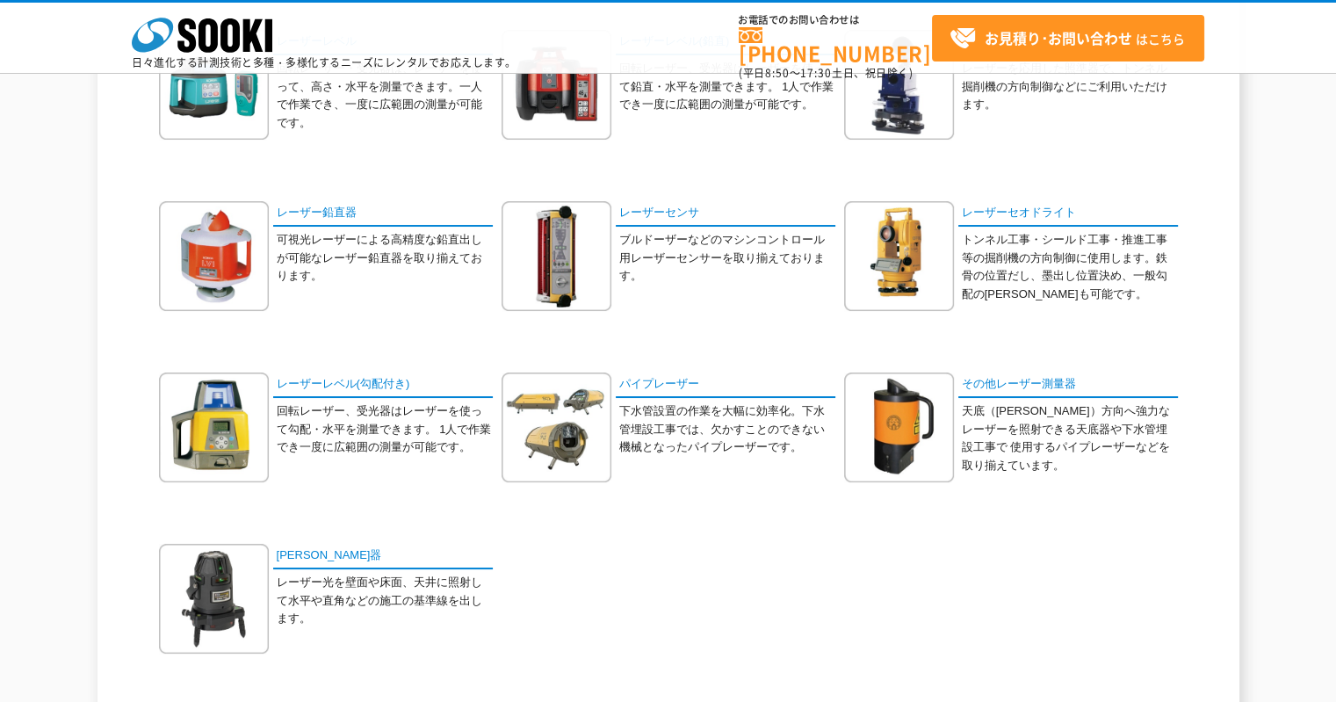
click at [1053, 238] on p "トンネル工事・シールド工事・推進工事等の掘削機の方向制御に使用します。鉄骨の位置だし、墨出し位置決め、一般勾配の高さだしも可能です。" at bounding box center [1069, 267] width 216 height 73
click at [1052, 217] on link "レーザーセオドライト" at bounding box center [1068, 213] width 220 height 25
click at [722, 221] on link "レーザーセンサ" at bounding box center [726, 213] width 220 height 25
click at [267, 219] on img at bounding box center [214, 256] width 110 height 110
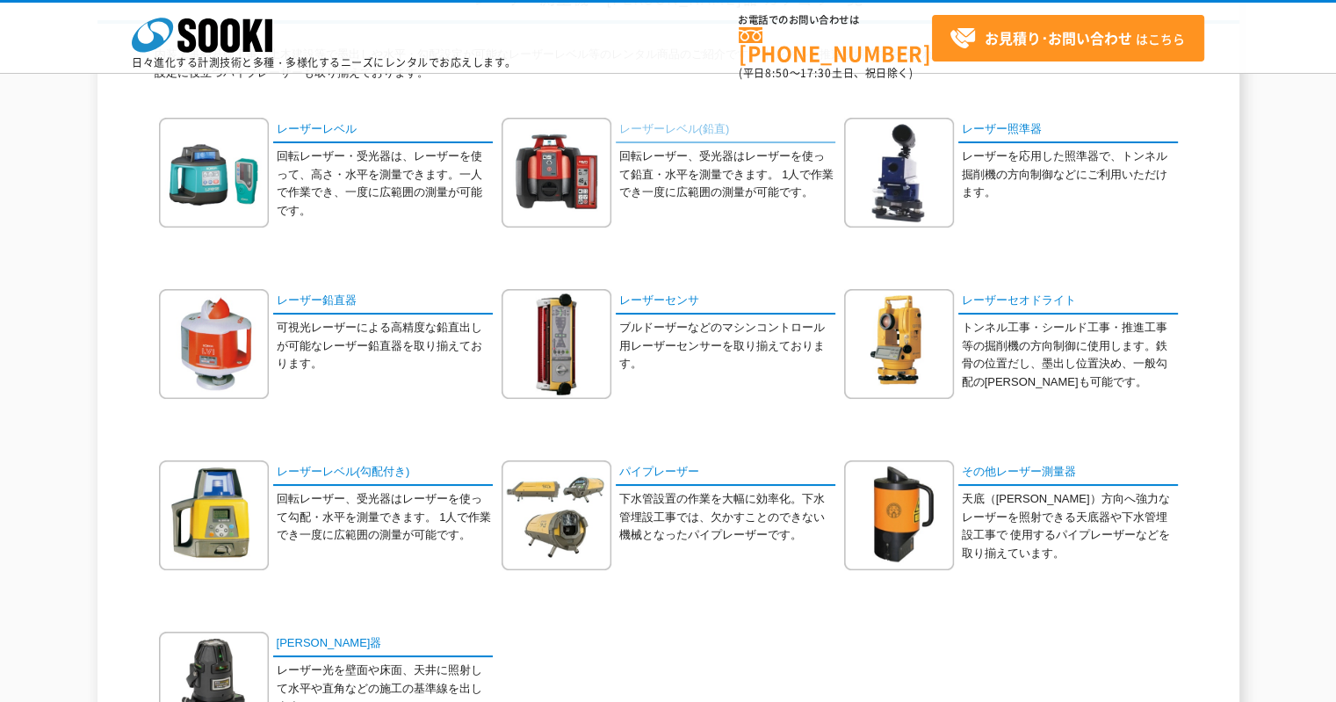
click at [709, 138] on link "レーザーレベル(鉛直)" at bounding box center [726, 130] width 220 height 25
drag, startPoint x: 302, startPoint y: 110, endPoint x: 308, endPoint y: 126, distance: 17.0
click at [303, 111] on div "内装工事や基礎工事、土木建設等で墨出しや水平・勾配設定が可能なレーザーレベル等のレンタル商品のご紹介です。 トンネル・推進現場等で使用されるレーザーセオドライ…" at bounding box center [668, 420] width 1027 height 792
click at [308, 126] on link "レーザーレベル" at bounding box center [383, 130] width 220 height 25
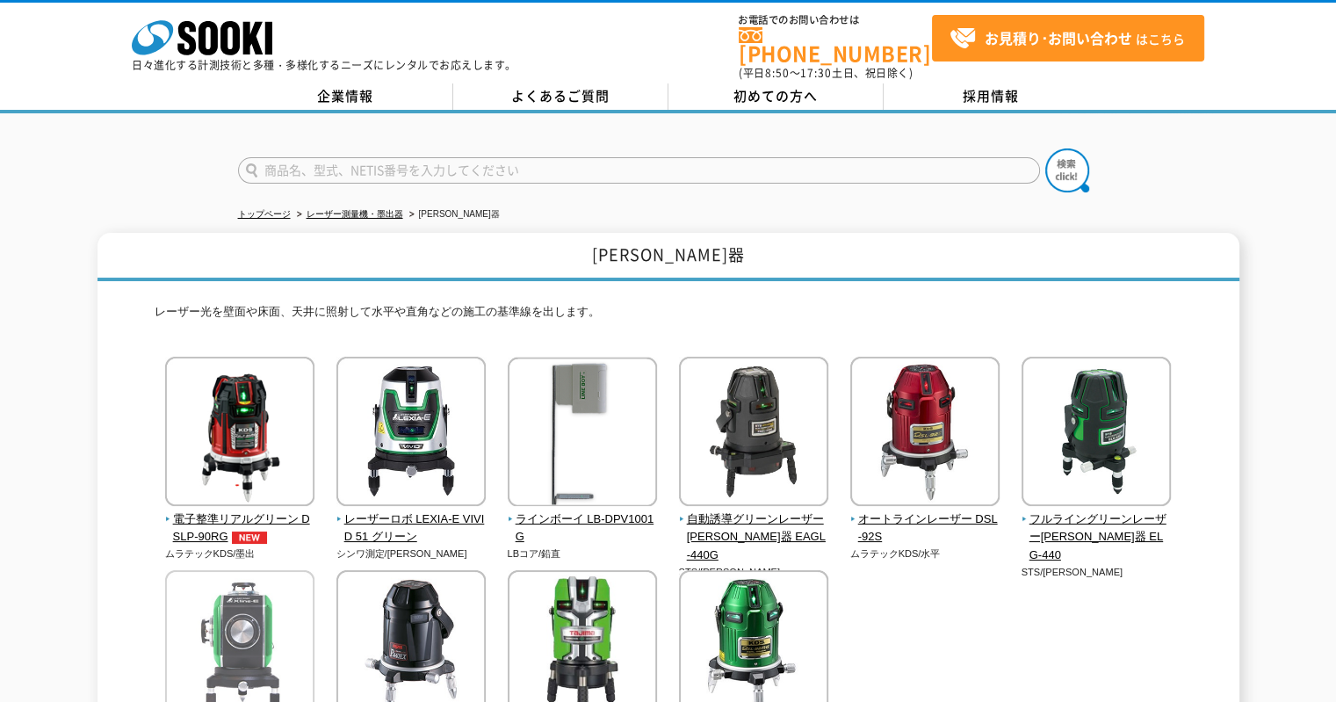
scroll to position [176, 0]
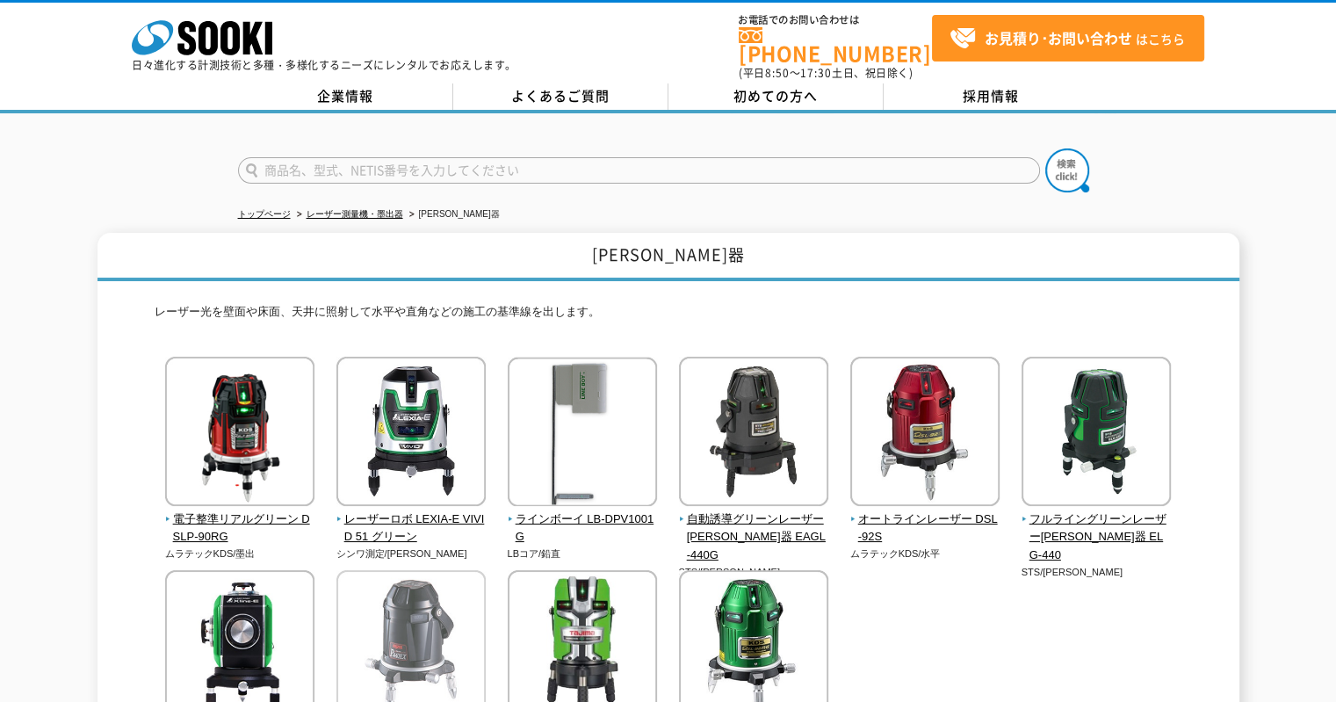
scroll to position [288, 0]
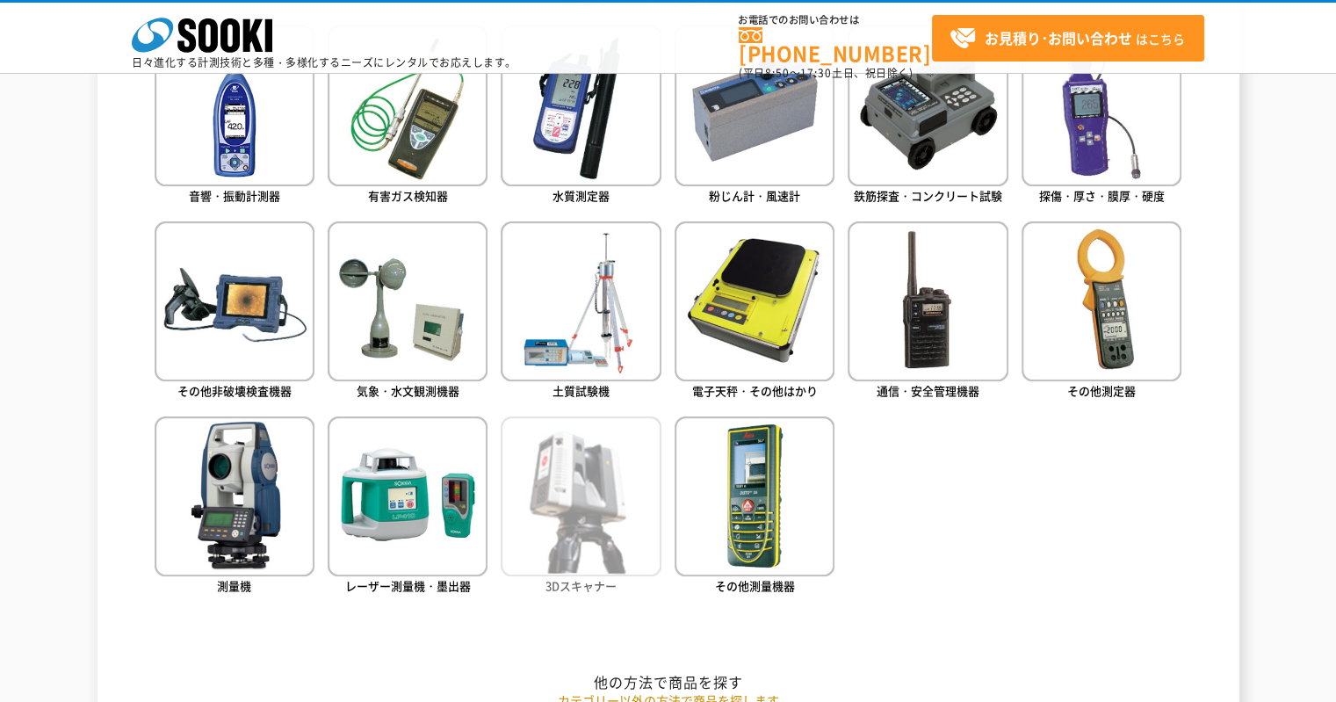
click at [537, 479] on img at bounding box center [581, 496] width 160 height 160
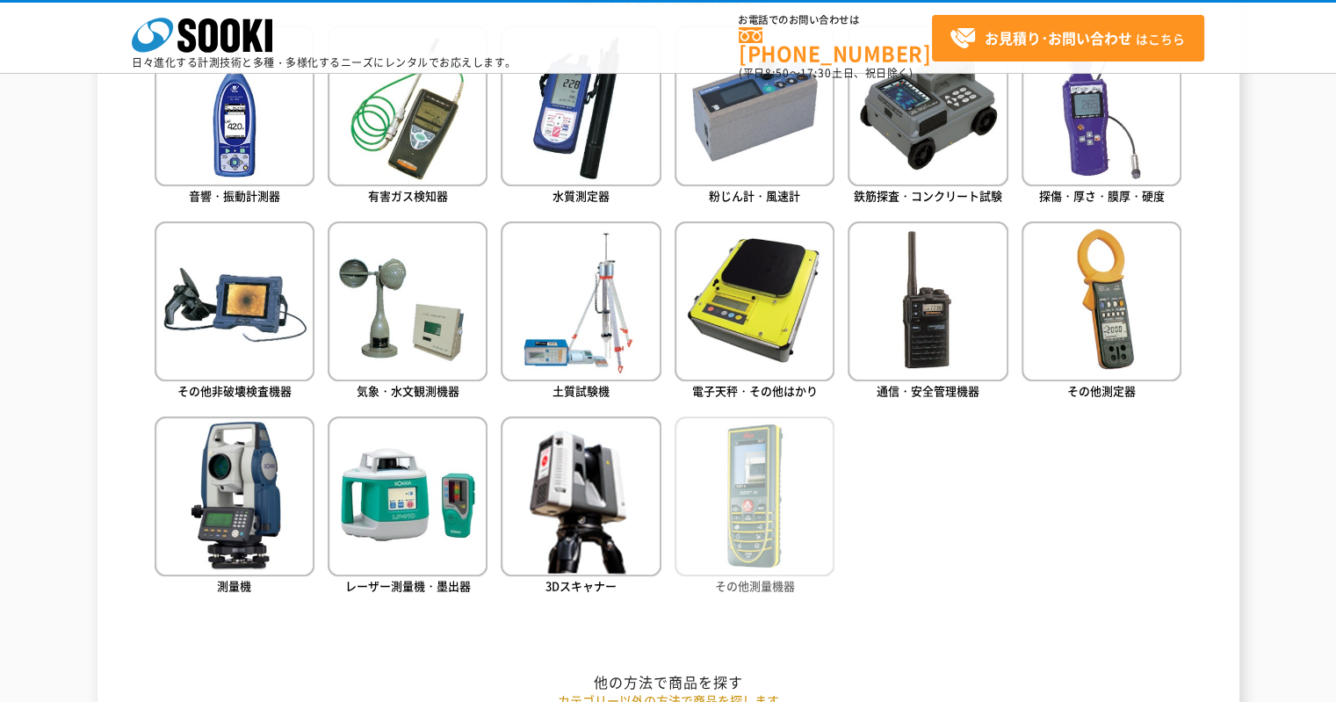
click at [745, 466] on img at bounding box center [754, 496] width 160 height 160
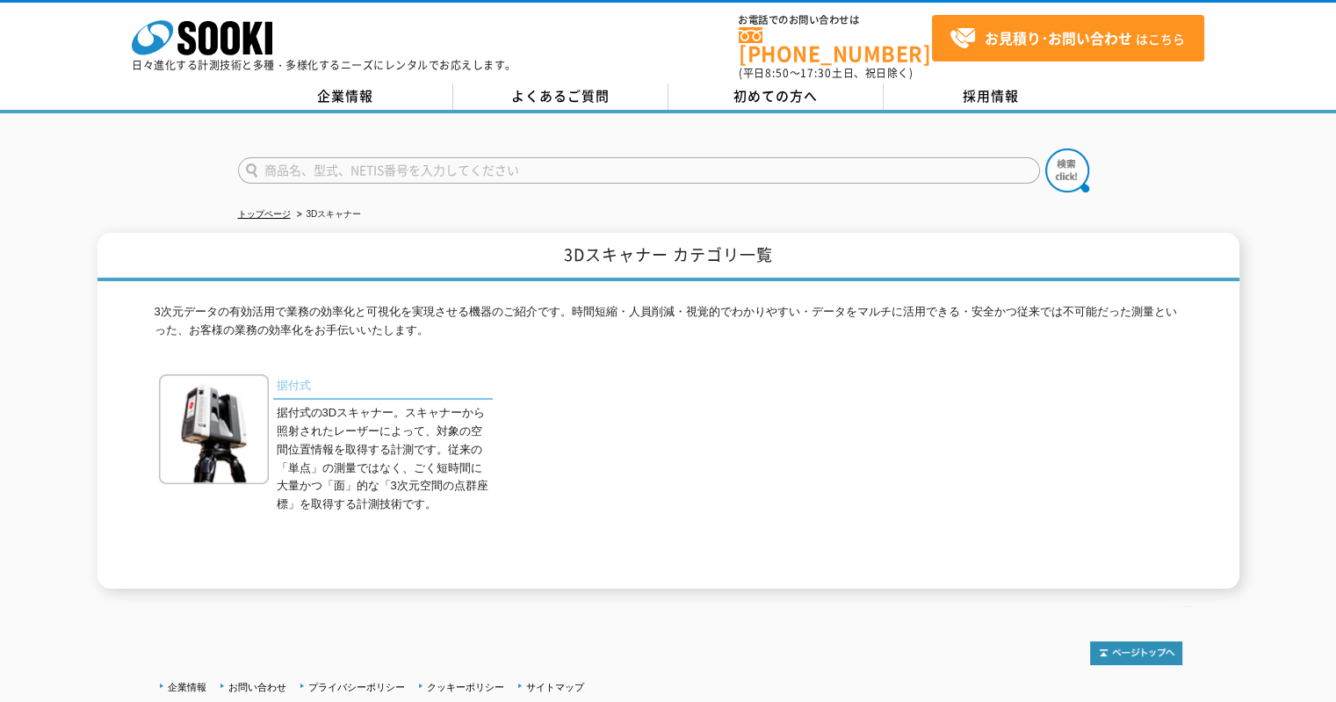
click at [289, 374] on link "据付式" at bounding box center [383, 386] width 220 height 25
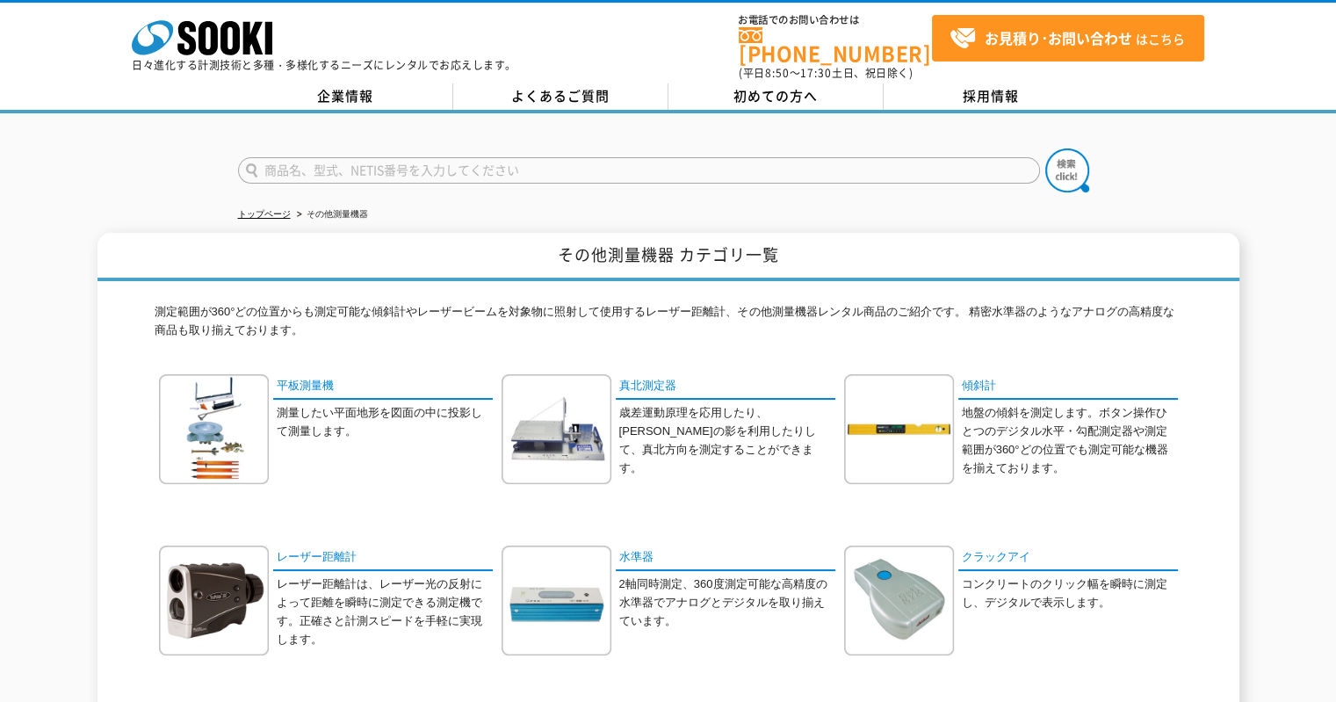
click at [270, 421] on div at bounding box center [218, 429] width 118 height 110
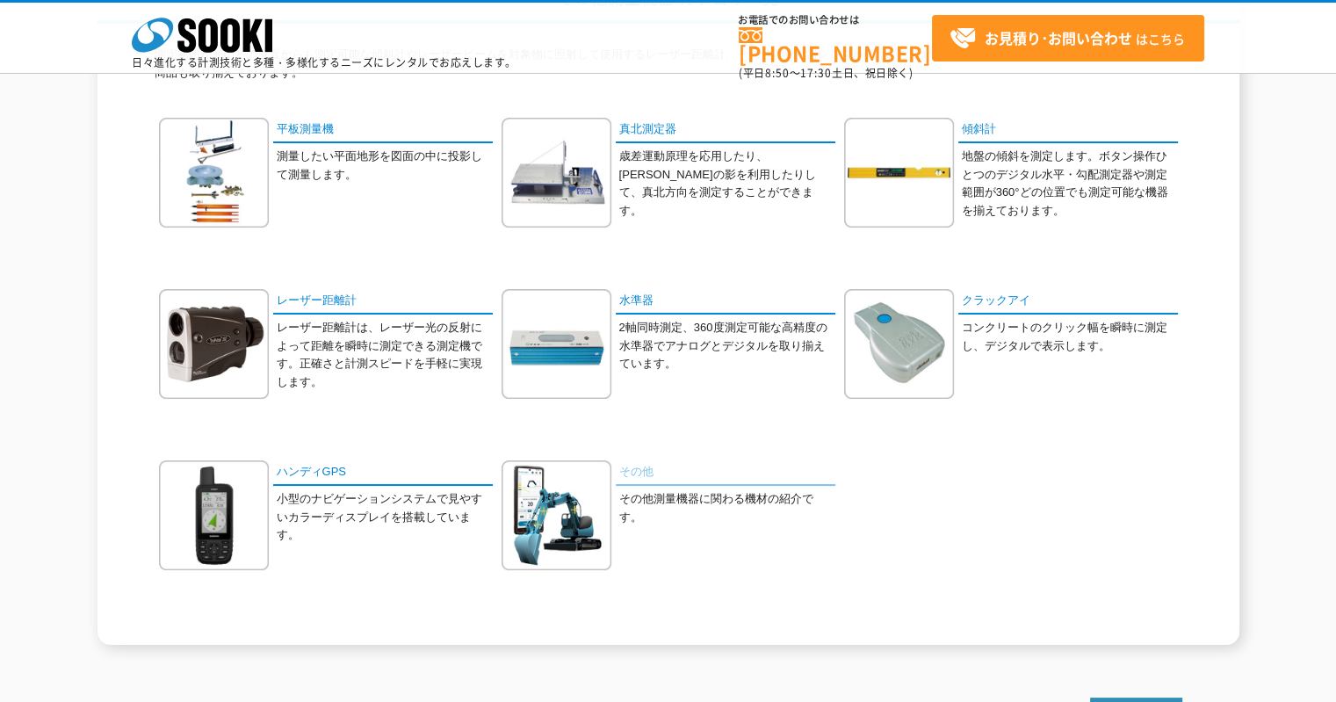
scroll to position [263, 0]
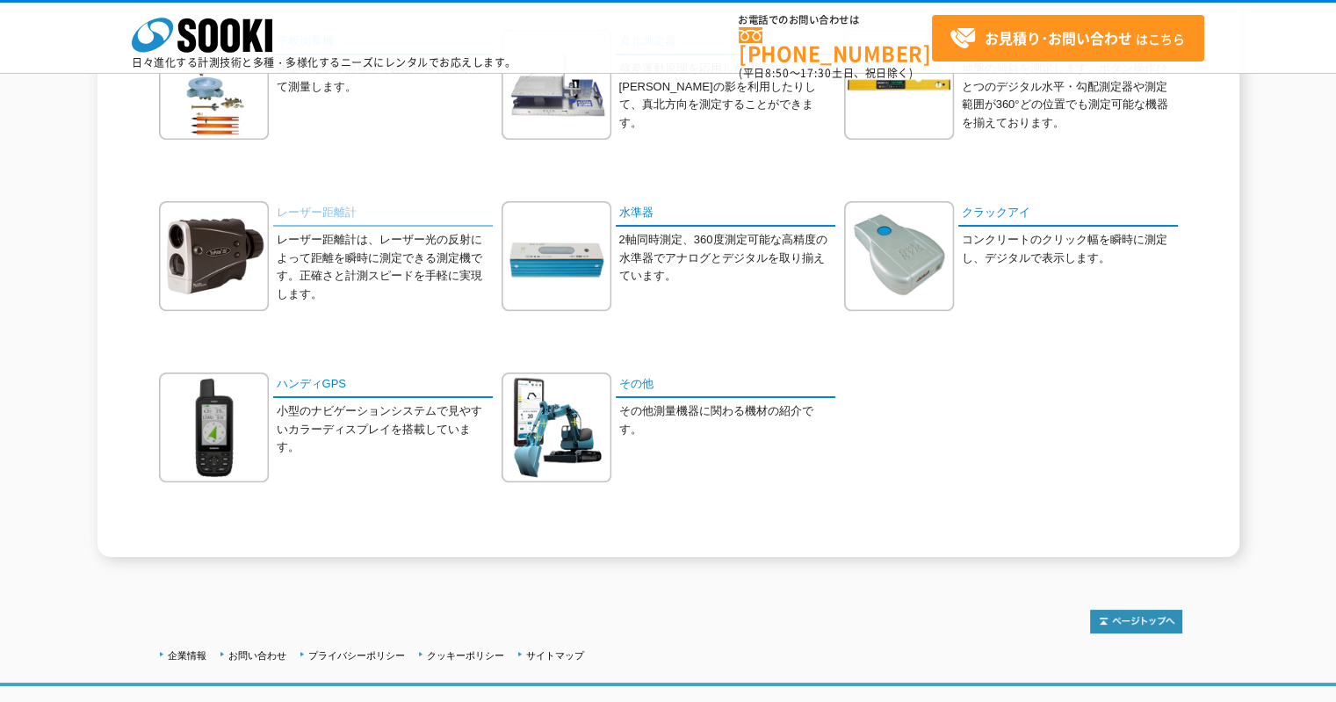
drag, startPoint x: 327, startPoint y: 229, endPoint x: 319, endPoint y: 212, distance: 19.3
click at [326, 228] on div "レーザー距離計 レーザー距離計は、レーザー光の反射によって距離を瞬時に測定できる測定機です。正確さと計測スピードを手軽に実現します。" at bounding box center [326, 269] width 334 height 136
click at [319, 212] on link "レーザー距離計" at bounding box center [383, 213] width 220 height 25
click at [601, 213] on img at bounding box center [556, 256] width 110 height 110
click at [240, 383] on img at bounding box center [214, 427] width 110 height 110
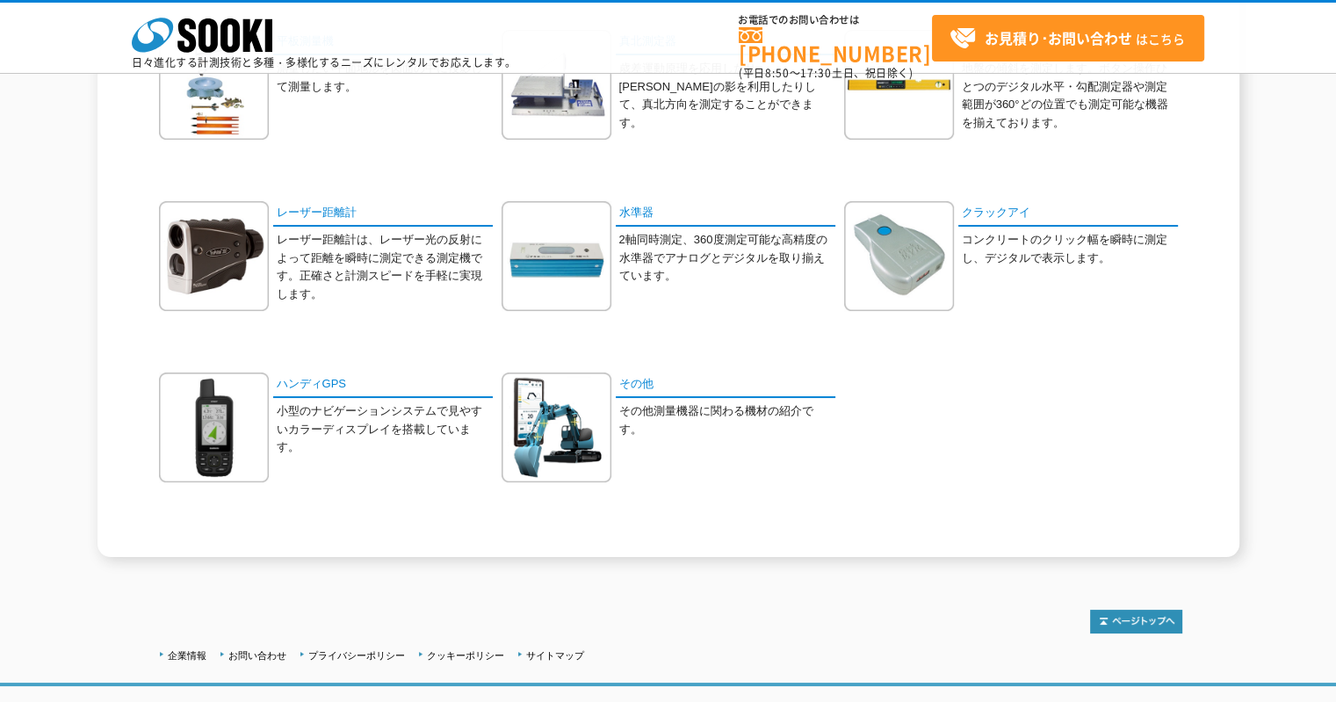
click at [628, 416] on p "その他測量機器に関わる機材の紹介です。" at bounding box center [727, 420] width 216 height 37
click at [588, 407] on img at bounding box center [556, 427] width 110 height 110
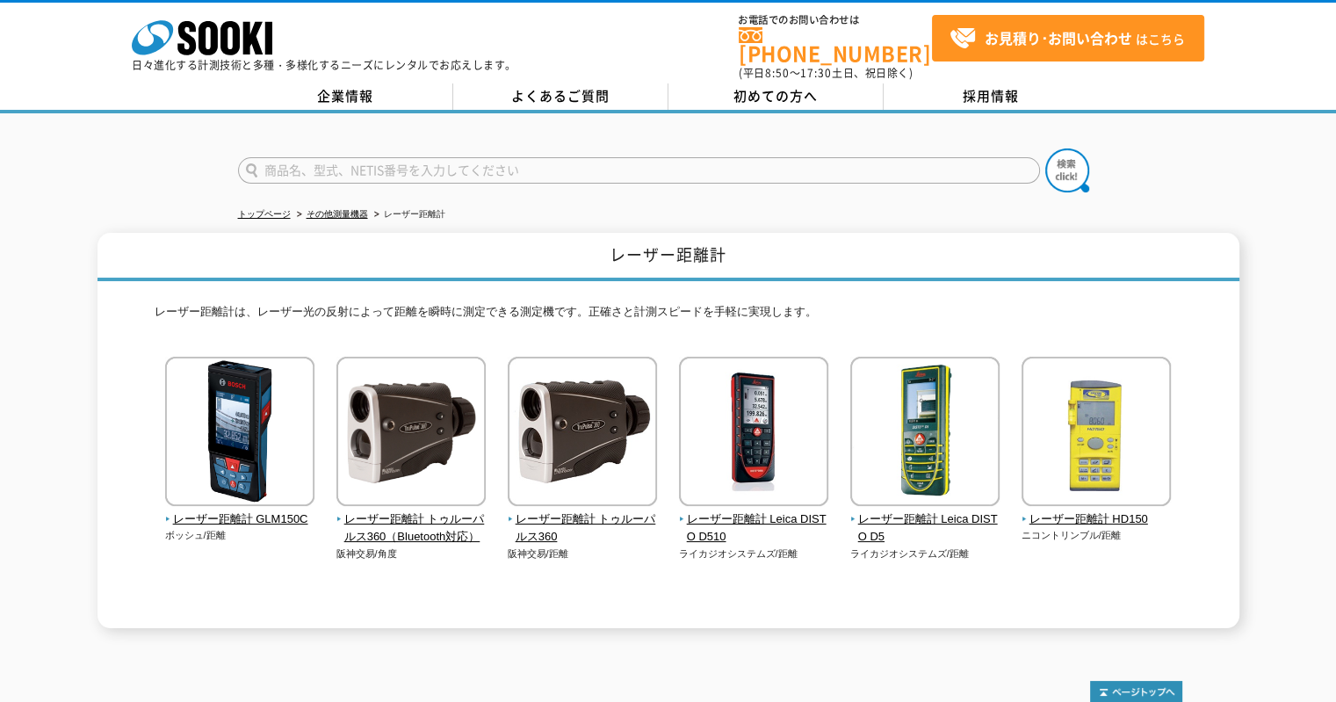
scroll to position [163, 0]
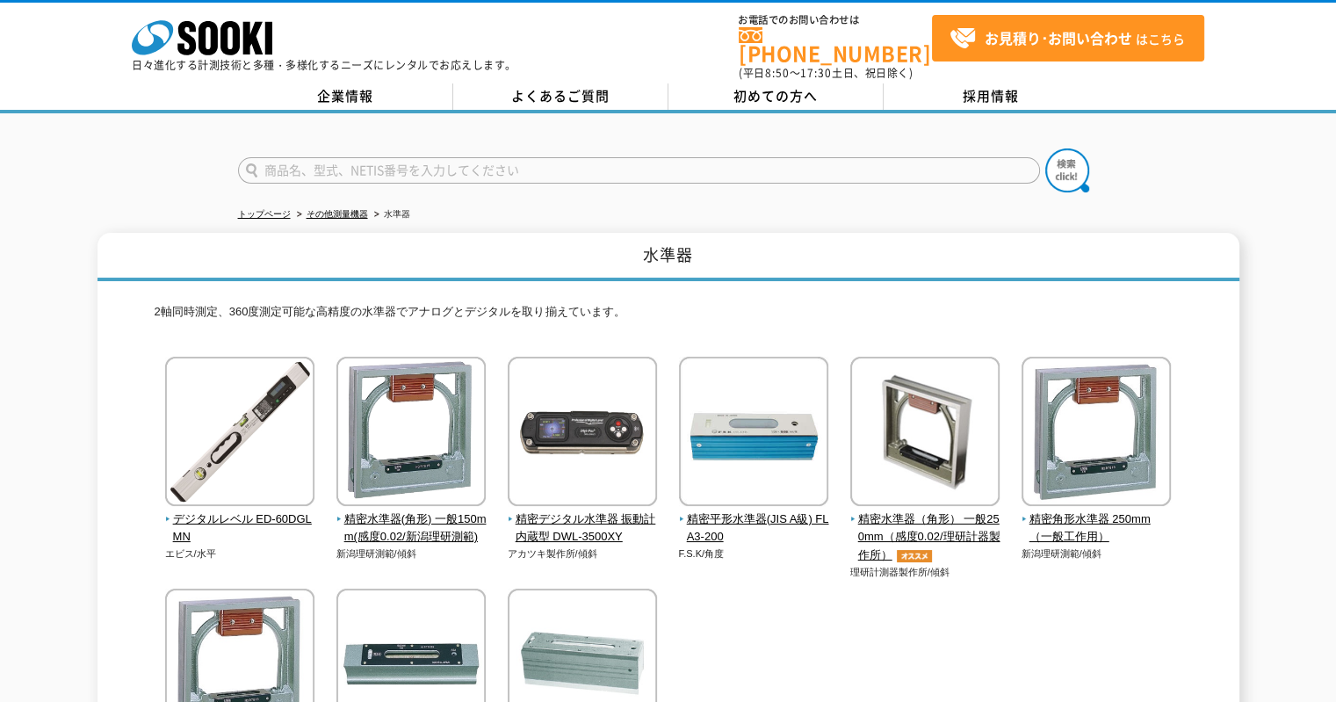
scroll to position [263, 0]
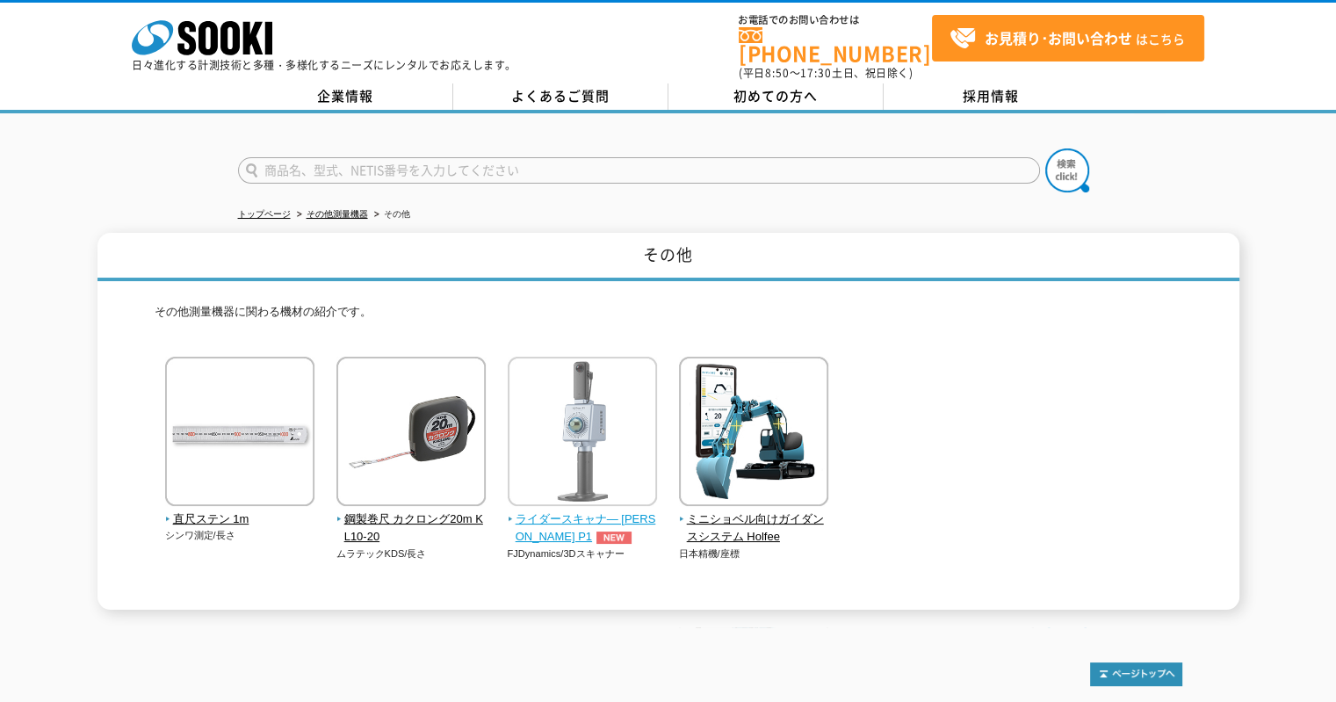
click at [583, 510] on span "ライダースキャナ― FJD Trion P1" at bounding box center [583, 528] width 150 height 37
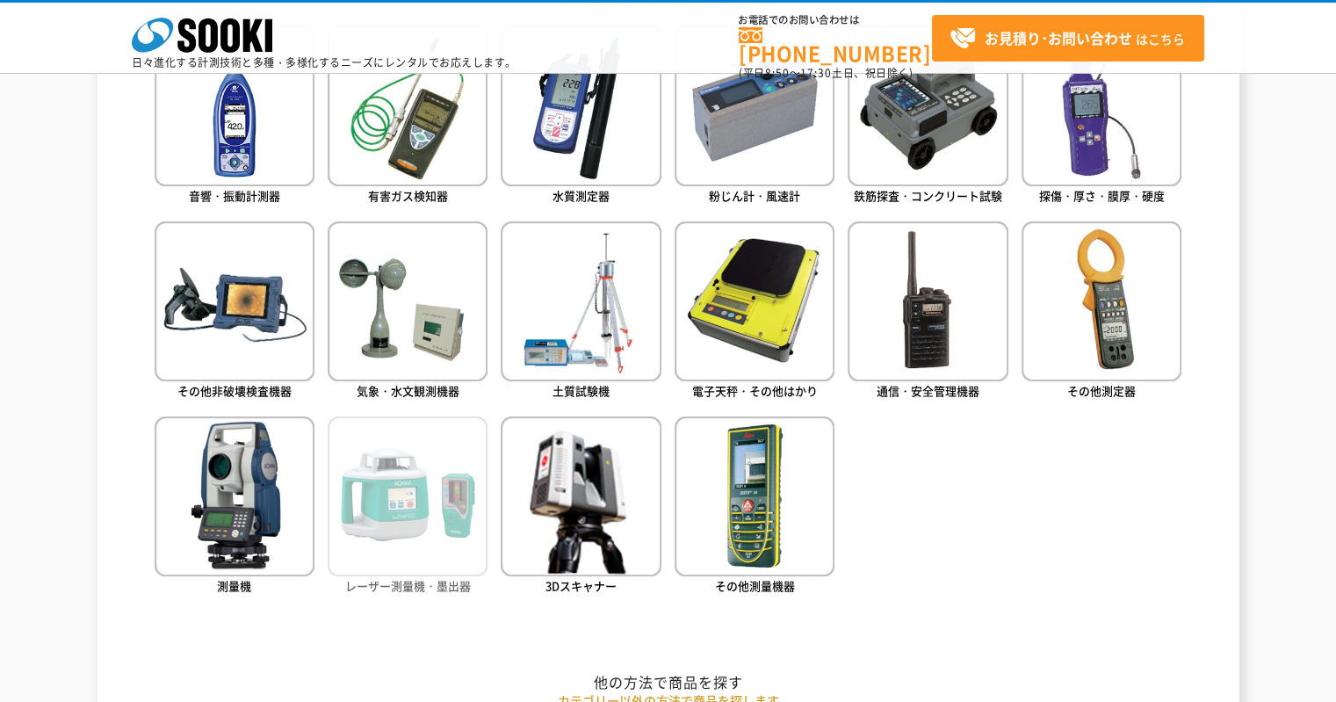
click at [457, 486] on img at bounding box center [408, 496] width 160 height 160
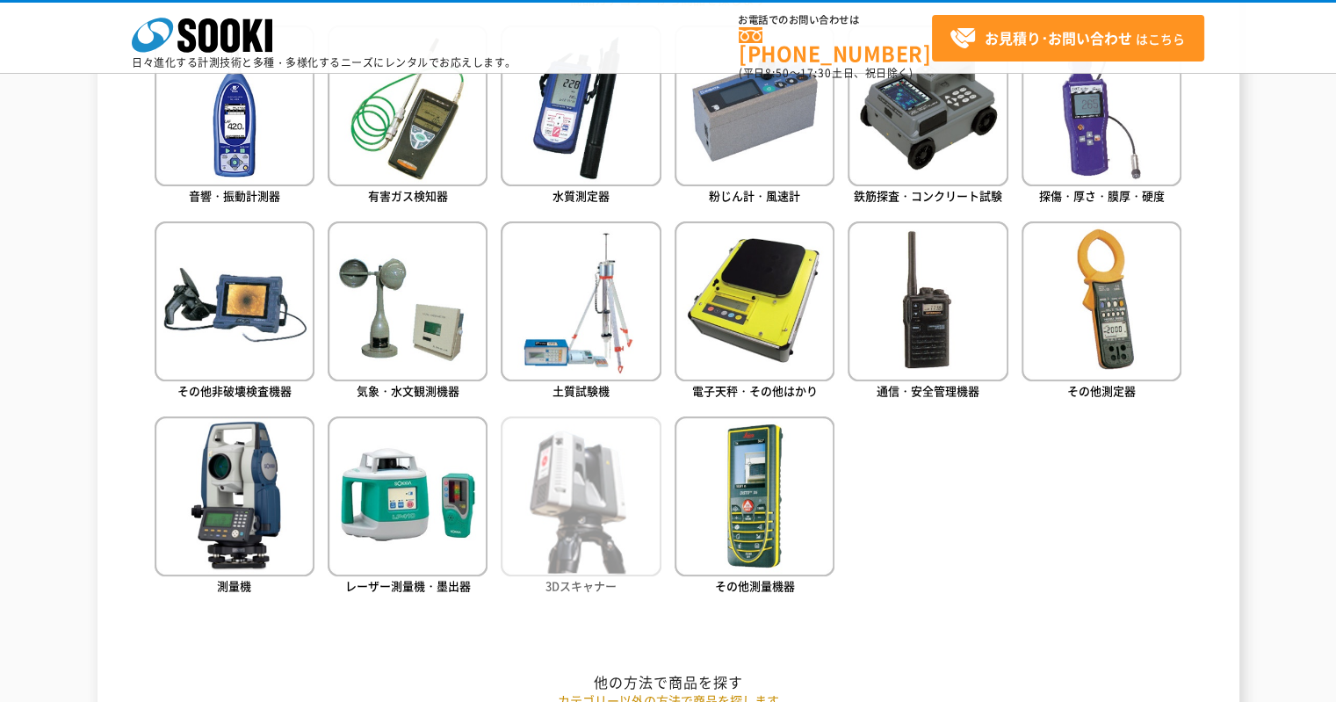
click at [588, 586] on span "3Dスキャナー" at bounding box center [580, 585] width 71 height 17
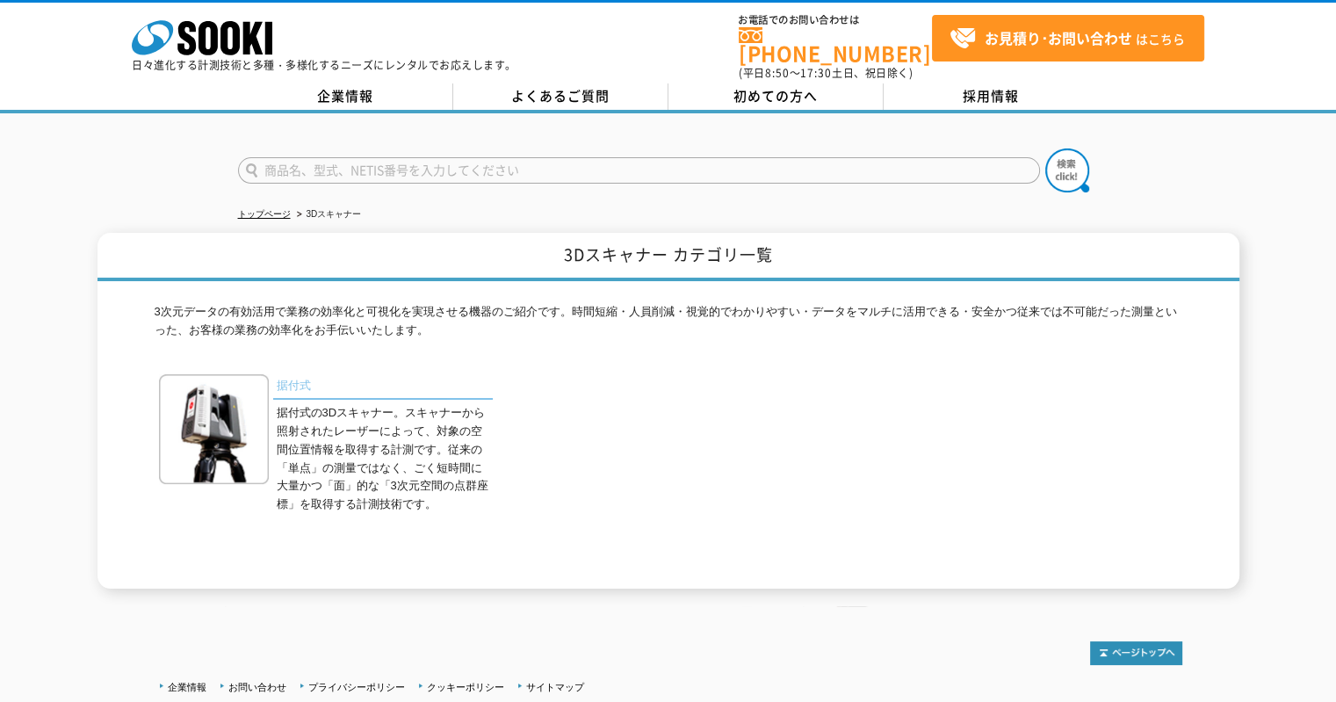
click at [276, 385] on link "据付式" at bounding box center [383, 386] width 220 height 25
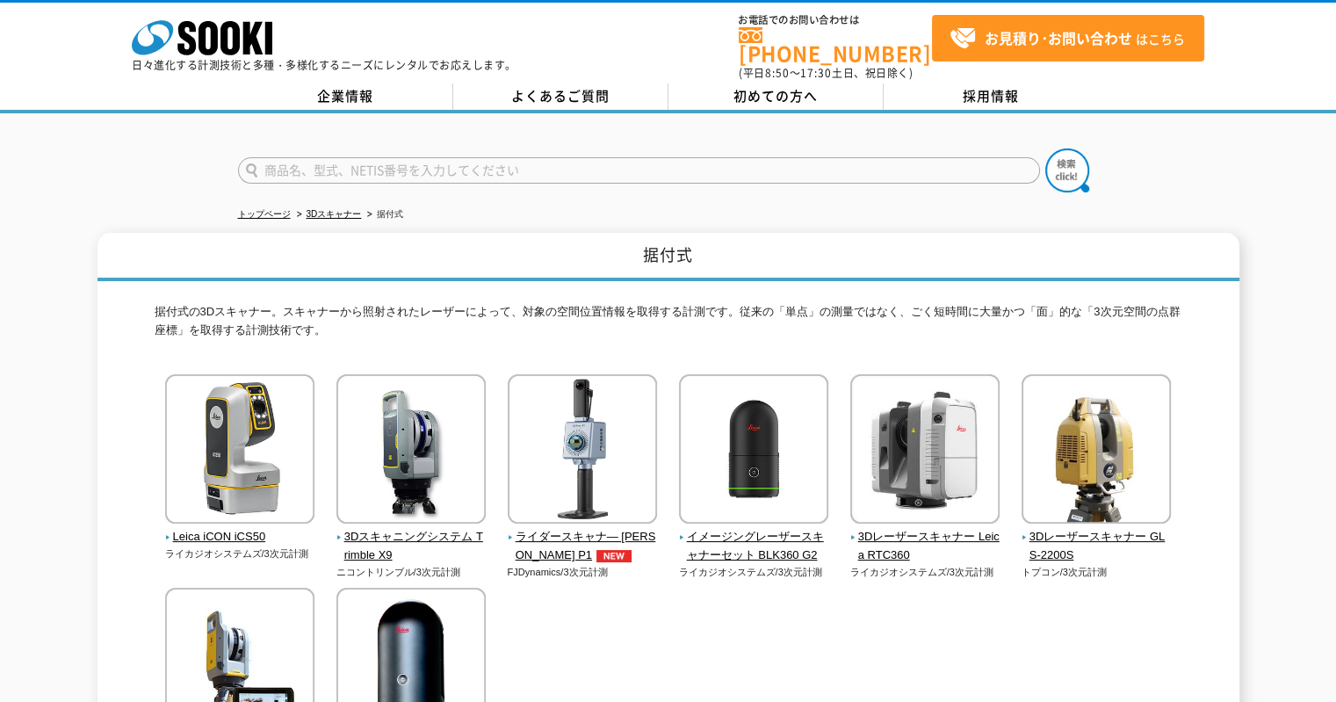
scroll to position [263, 0]
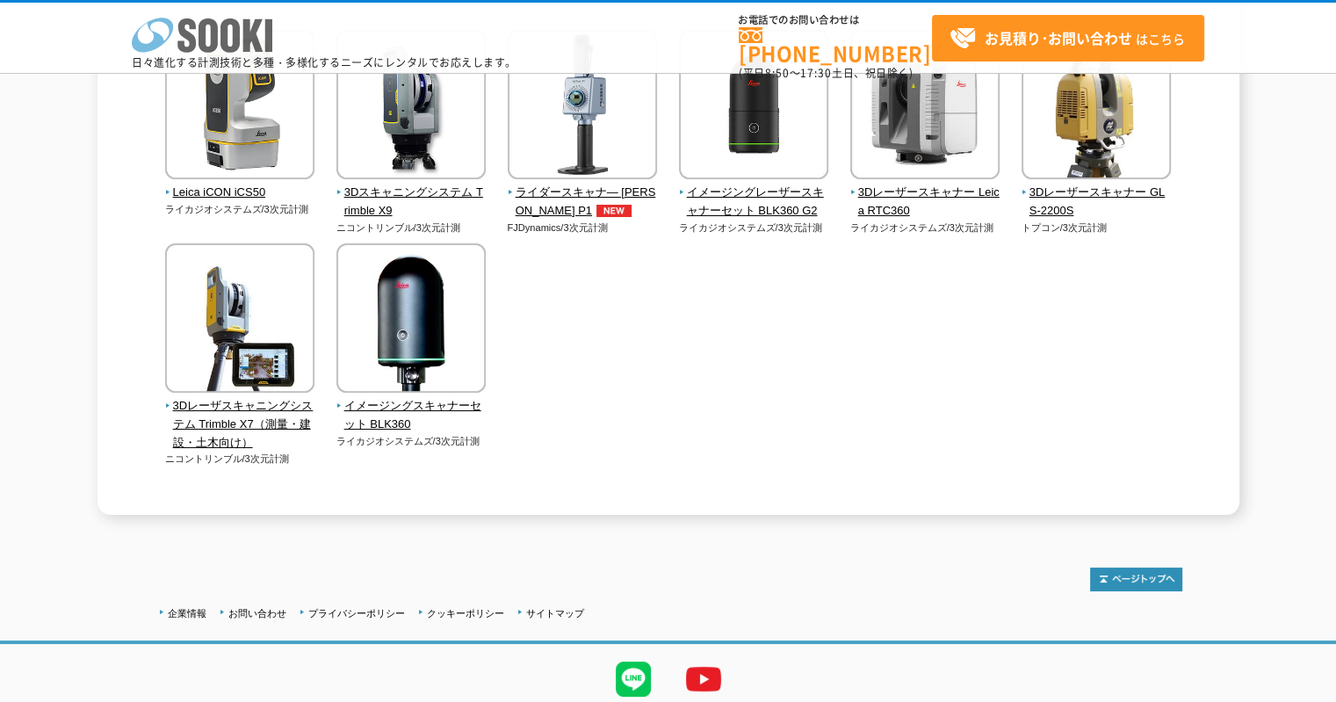
click at [162, 42] on icon at bounding box center [152, 35] width 41 height 34
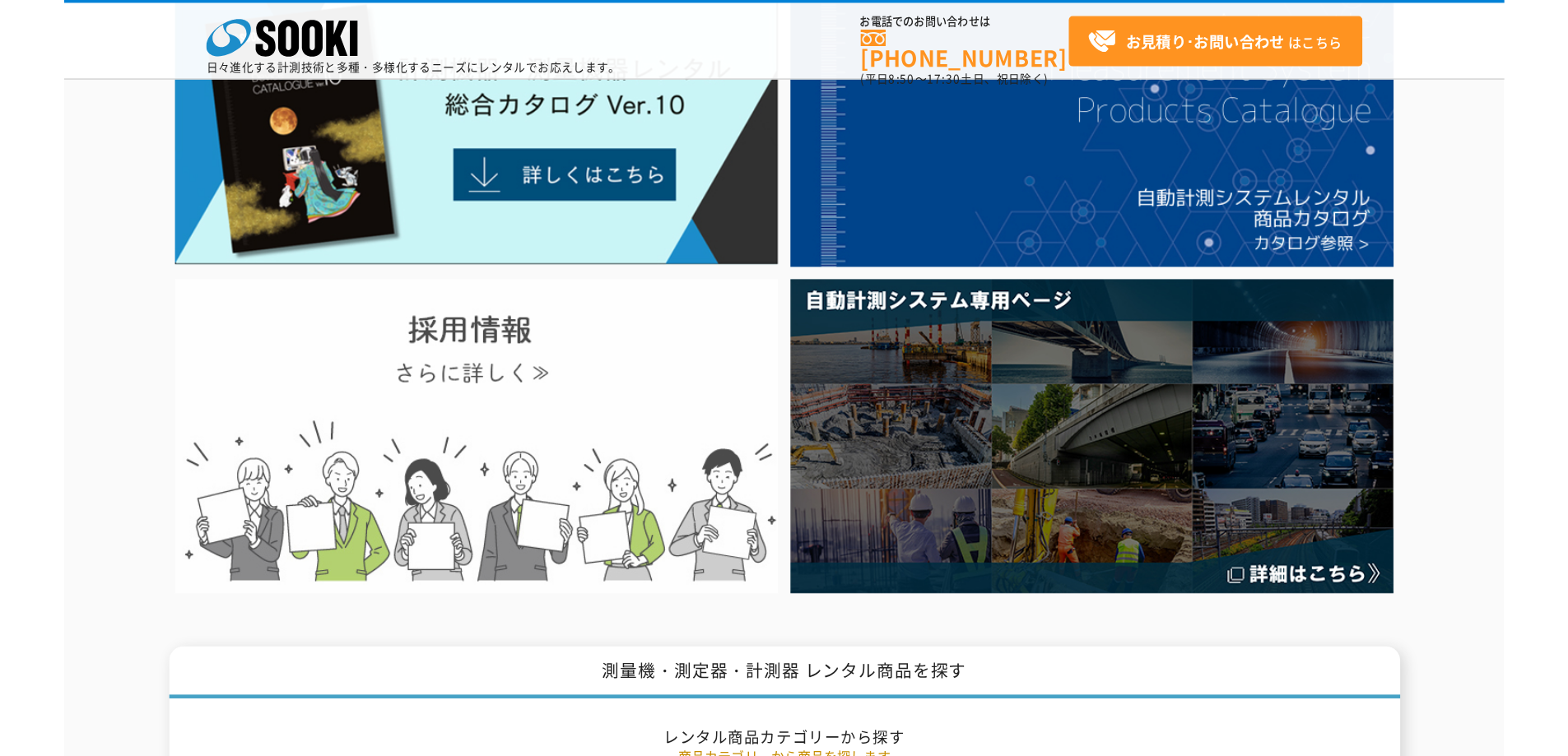
scroll to position [246, 0]
